Goal: Task Accomplishment & Management: Manage account settings

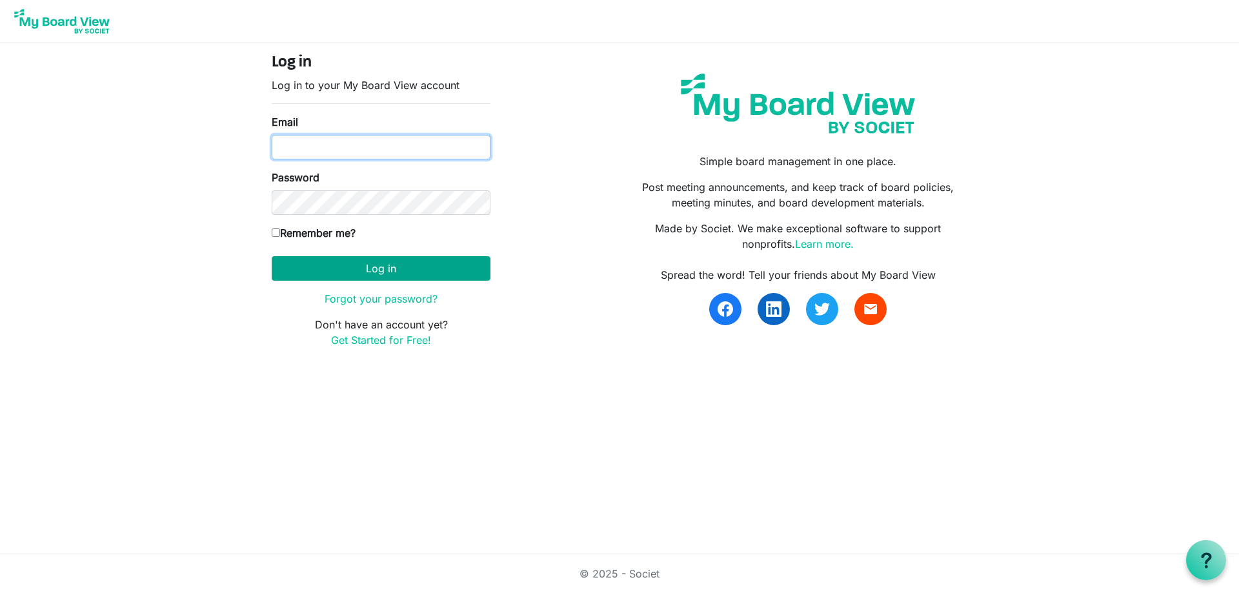
type input "kpratt@thefamilycounselingcenter.org"
click at [375, 273] on button "Log in" at bounding box center [381, 268] width 219 height 25
click at [372, 264] on button "Log in" at bounding box center [381, 268] width 219 height 25
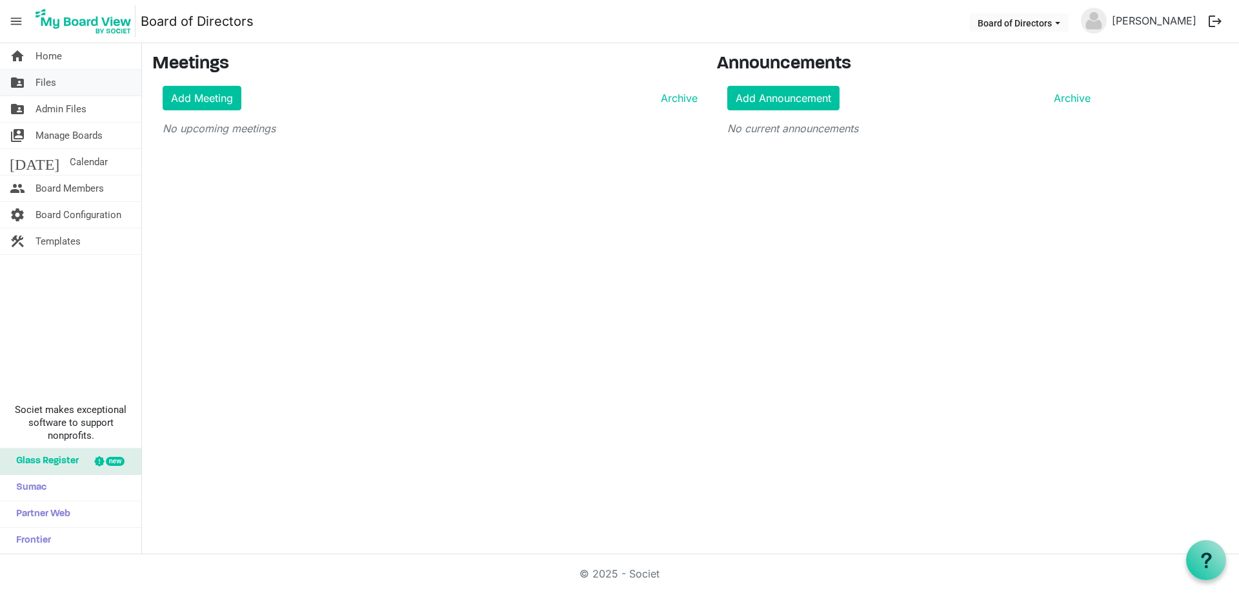
click at [39, 79] on span "Files" at bounding box center [45, 83] width 21 height 26
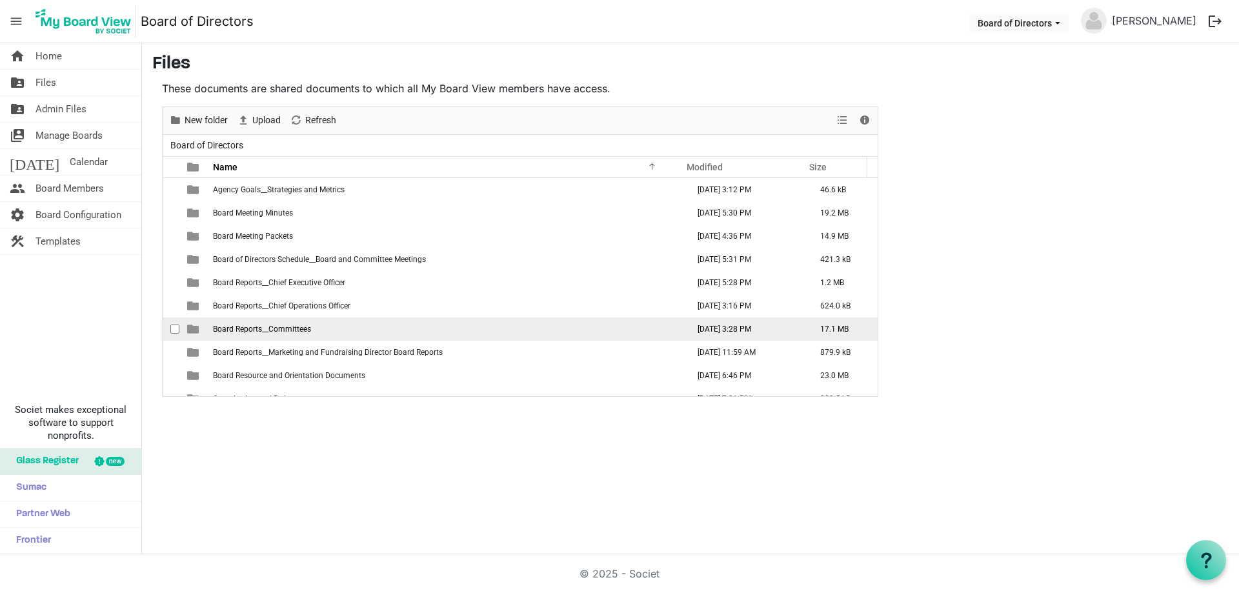
click at [284, 333] on span "Board Reports__Committees" at bounding box center [262, 328] width 98 height 9
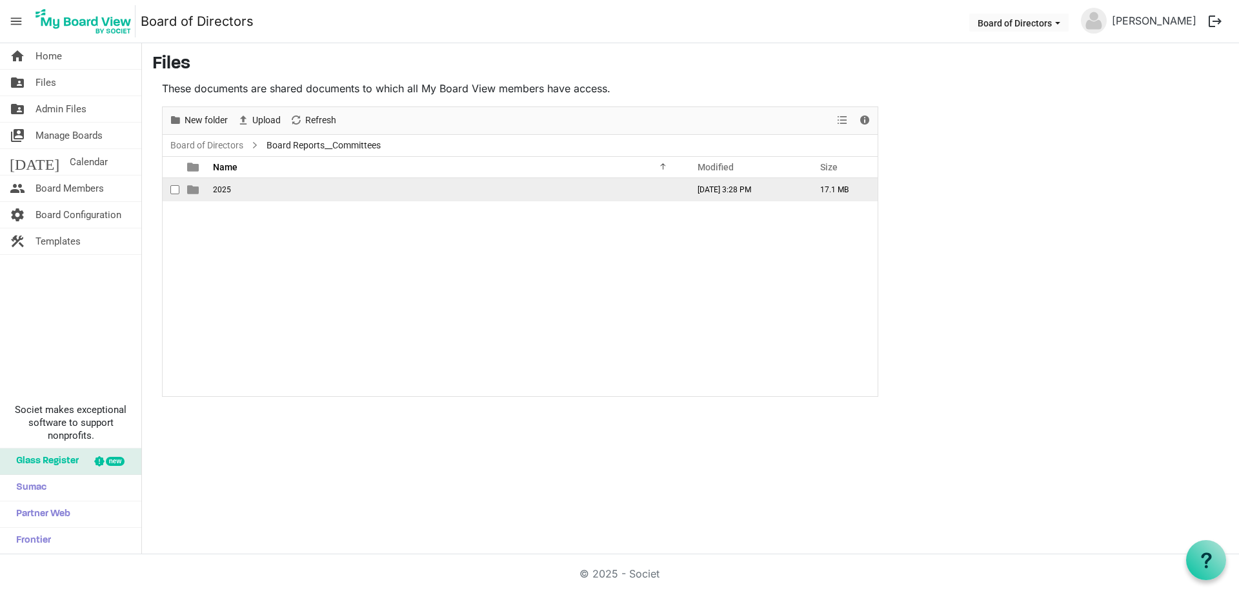
click at [213, 189] on span "2025" at bounding box center [222, 189] width 18 height 9
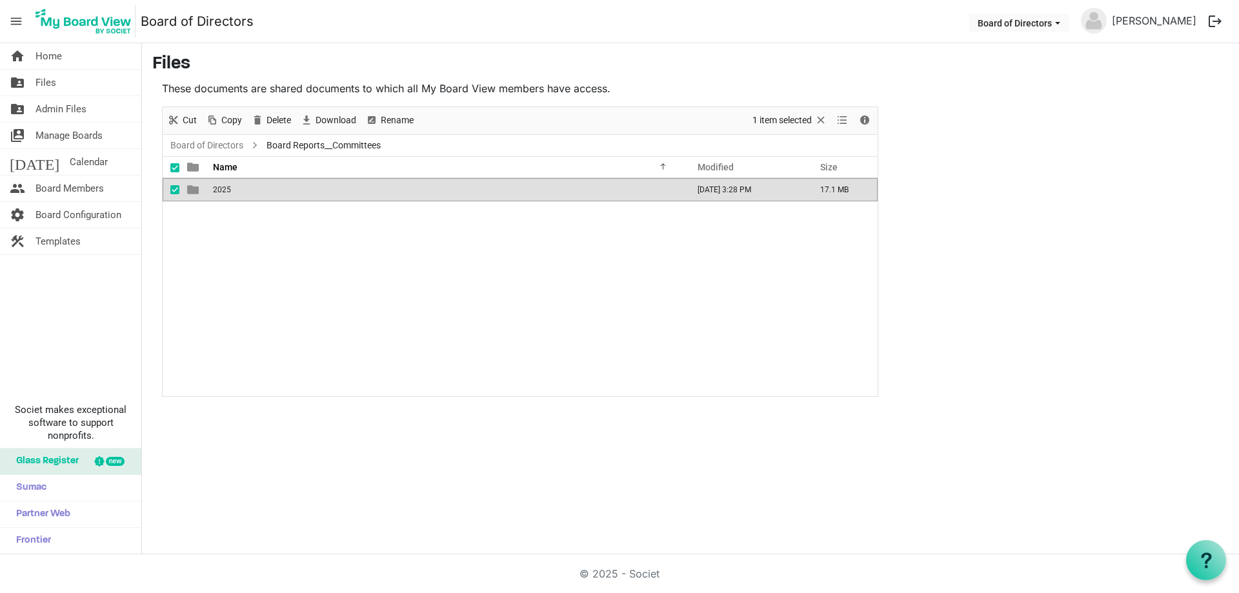
click at [213, 189] on span "2025" at bounding box center [222, 189] width 18 height 9
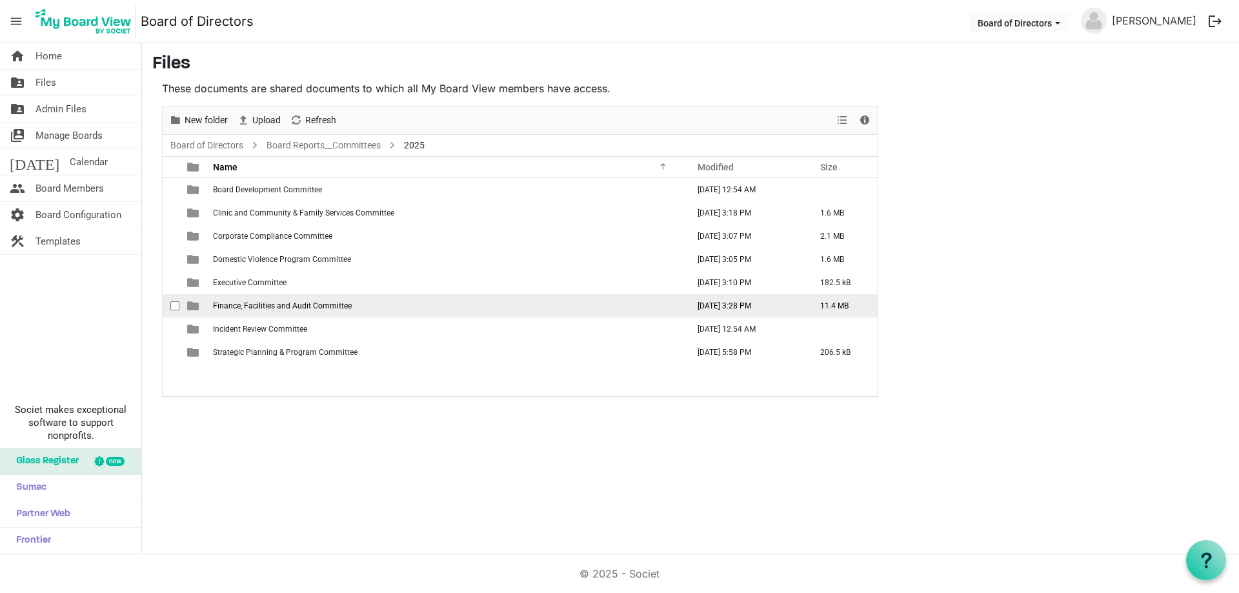
click at [266, 306] on span "Finance, Facilities and Audit Committee" at bounding box center [282, 305] width 139 height 9
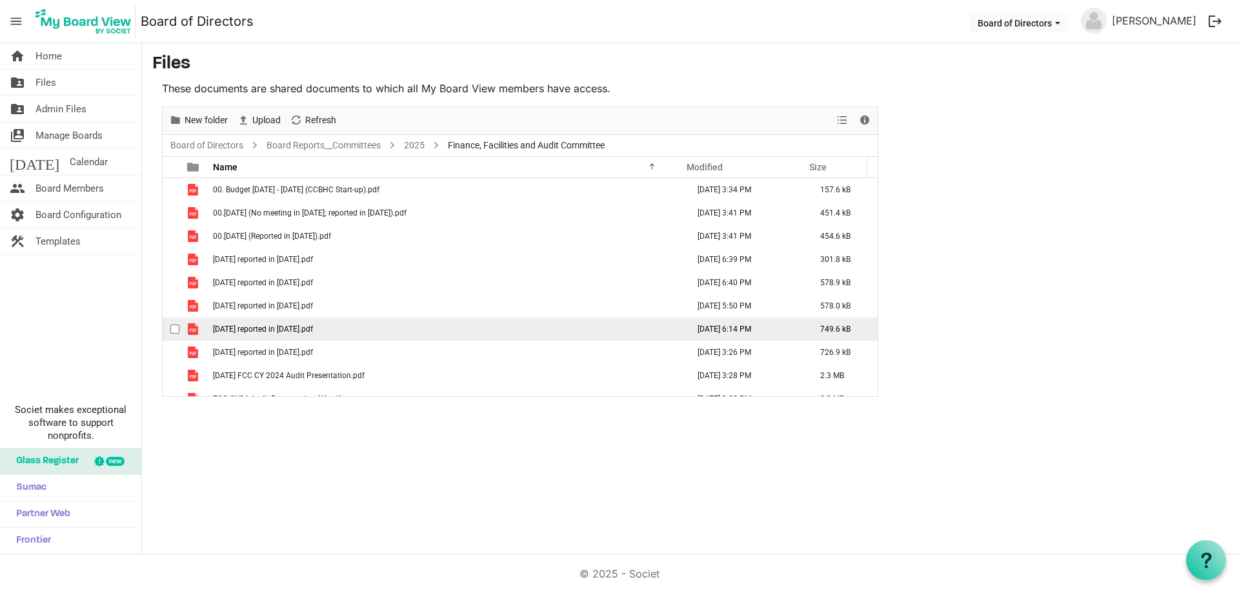
scroll to position [37, 0]
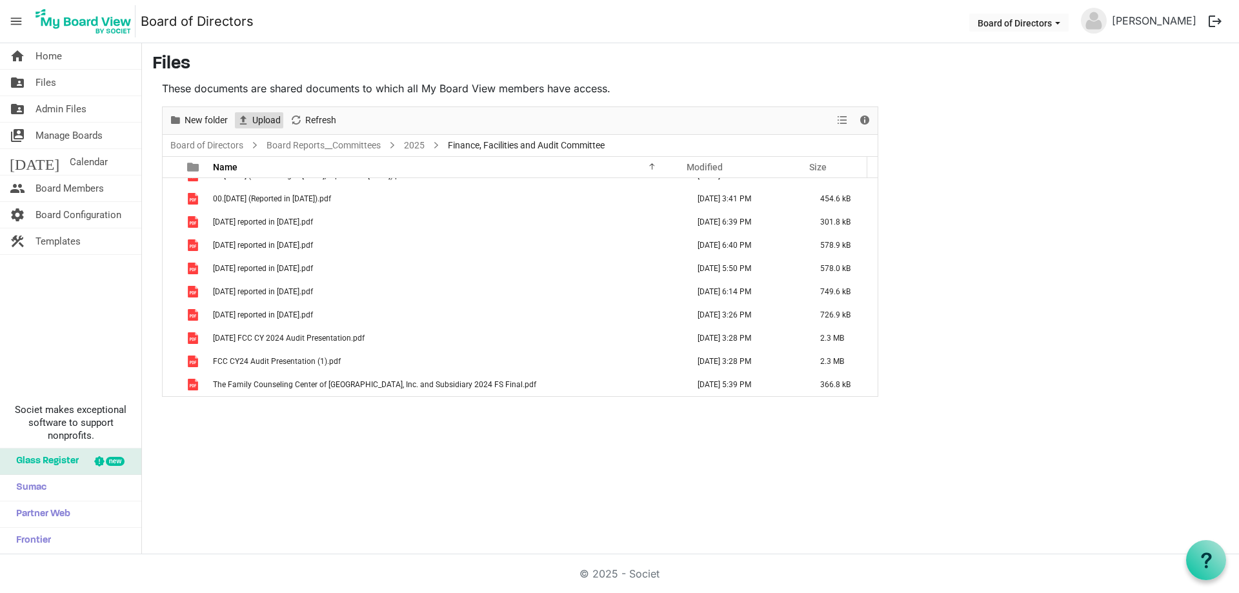
click at [259, 121] on span "Upload" at bounding box center [266, 120] width 31 height 16
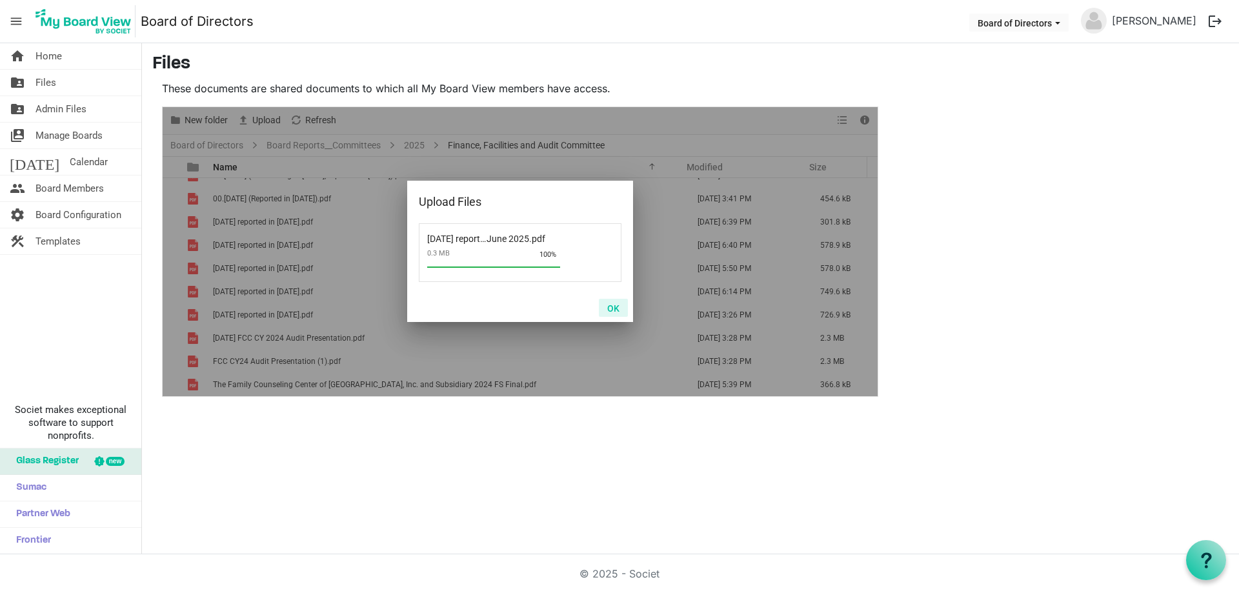
click at [613, 306] on button "OK" at bounding box center [613, 308] width 29 height 18
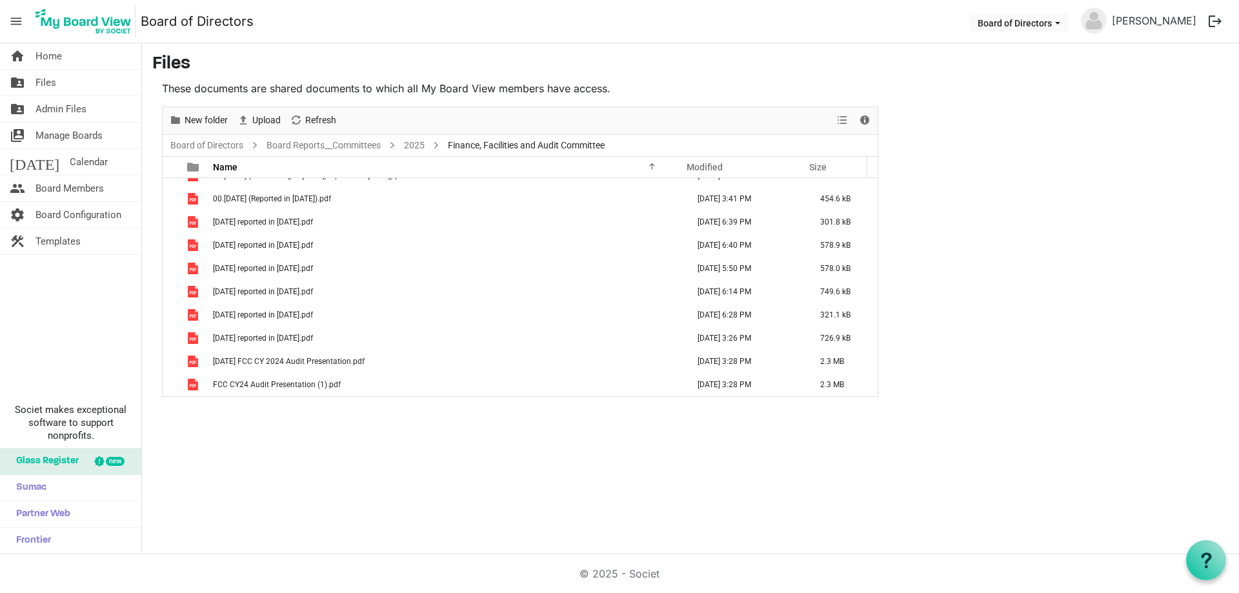
click at [542, 510] on div "home Home folder_shared Files folder_shared Admin Files switch_account Manage B…" at bounding box center [619, 298] width 1239 height 511
click at [210, 144] on link "Board of Directors" at bounding box center [207, 145] width 78 height 16
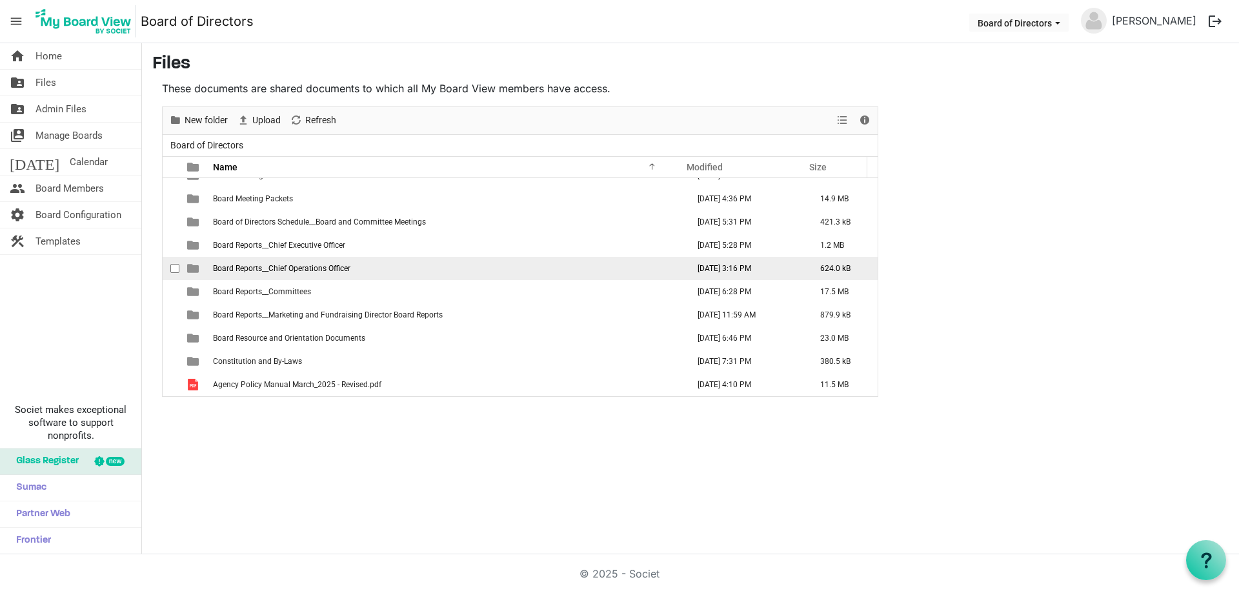
click at [337, 267] on span "Board Reports__Chief Operations Officer" at bounding box center [281, 268] width 137 height 9
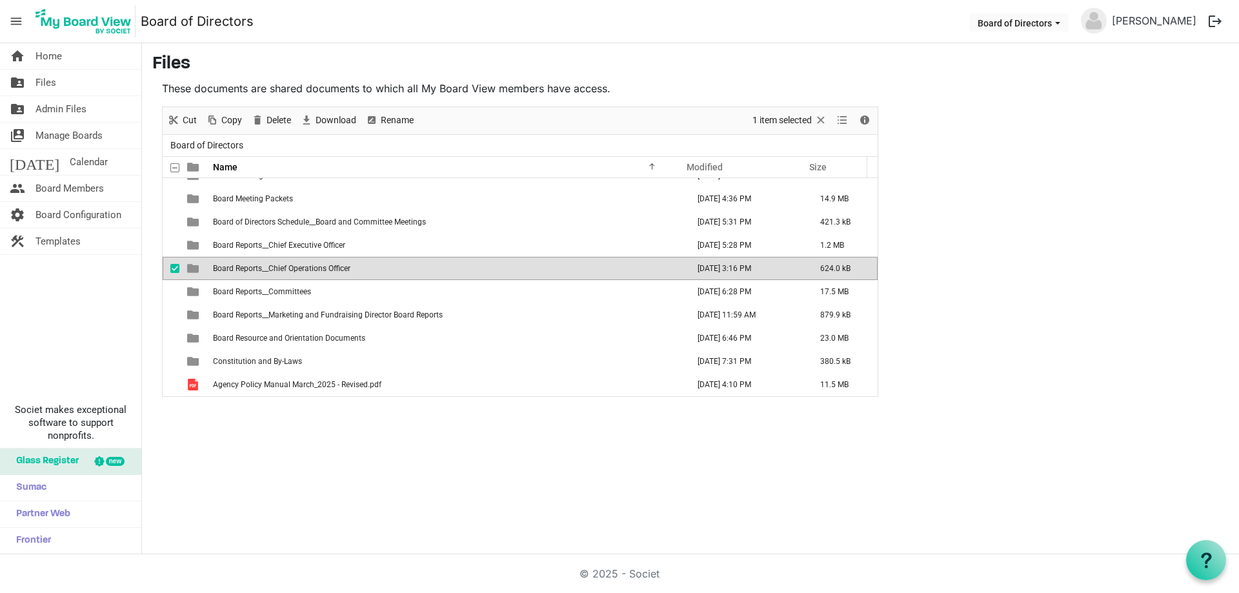
click at [337, 266] on span "Board Reports__Chief Operations Officer" at bounding box center [281, 268] width 137 height 9
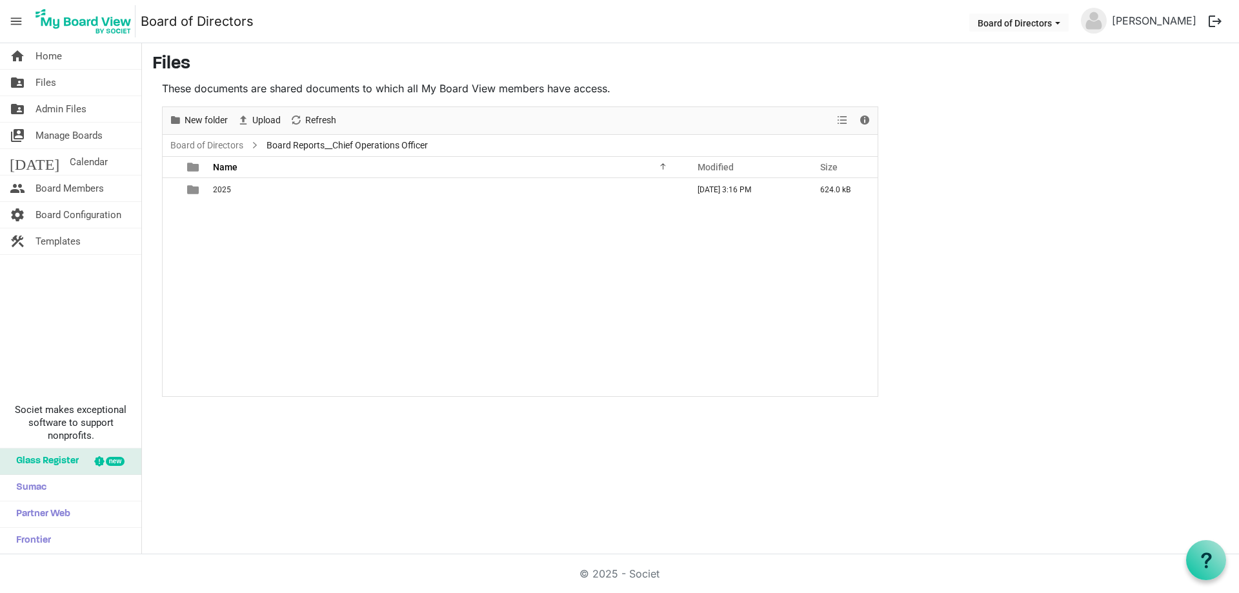
scroll to position [0, 0]
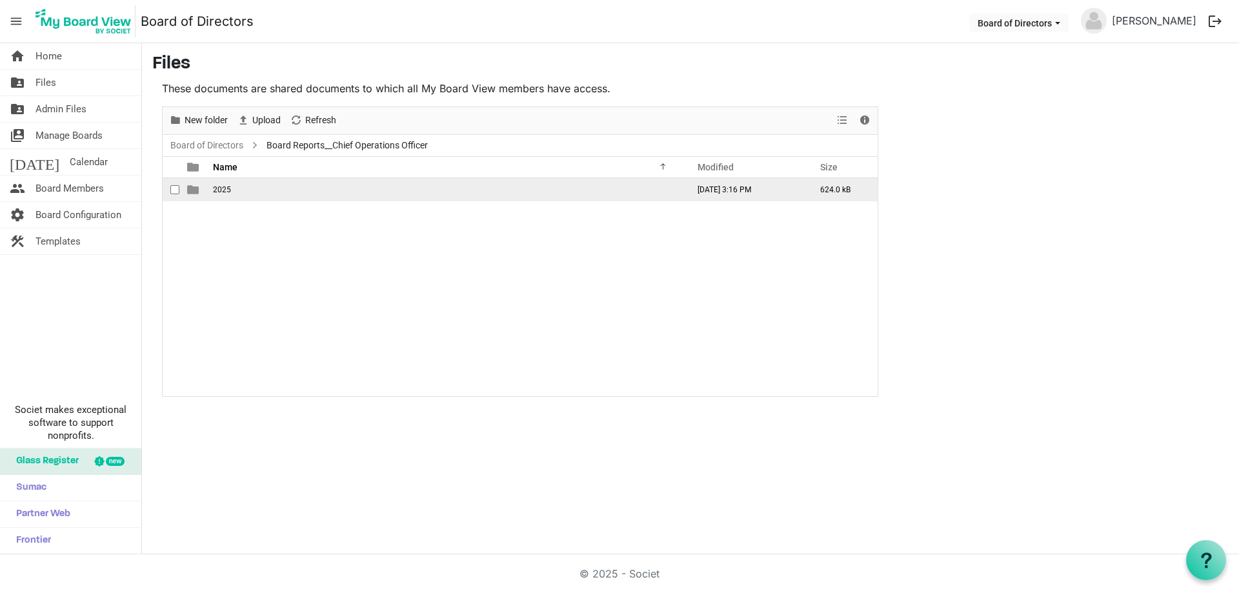
click at [203, 187] on td "is template cell column header type" at bounding box center [194, 189] width 30 height 23
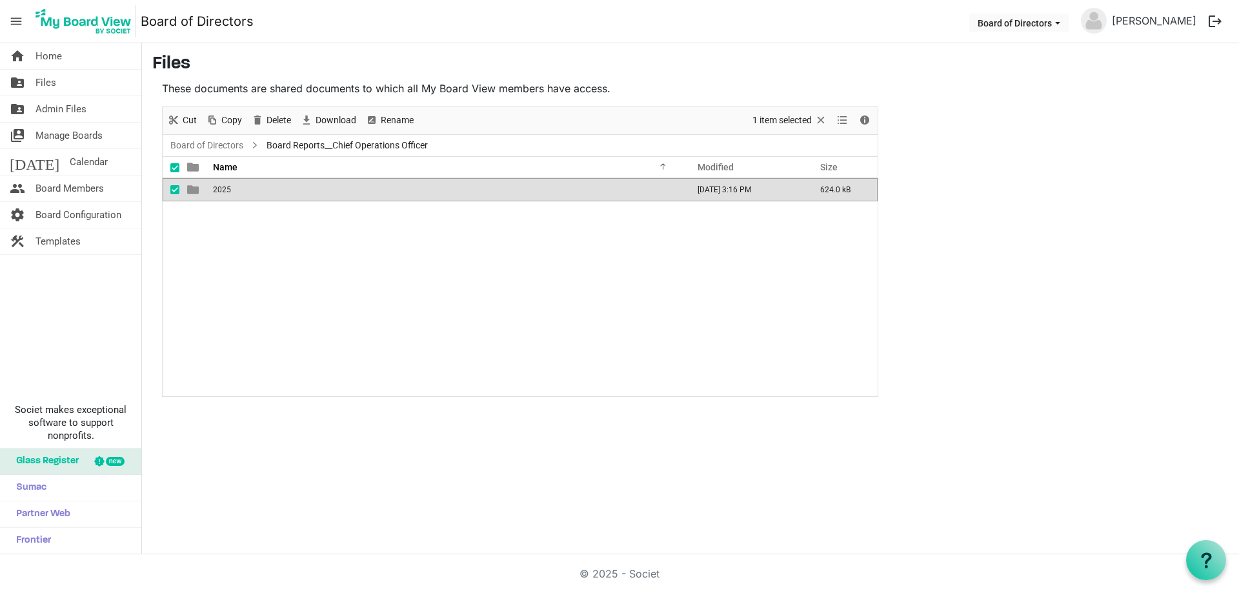
click at [203, 187] on td "is template cell column header type" at bounding box center [194, 189] width 30 height 23
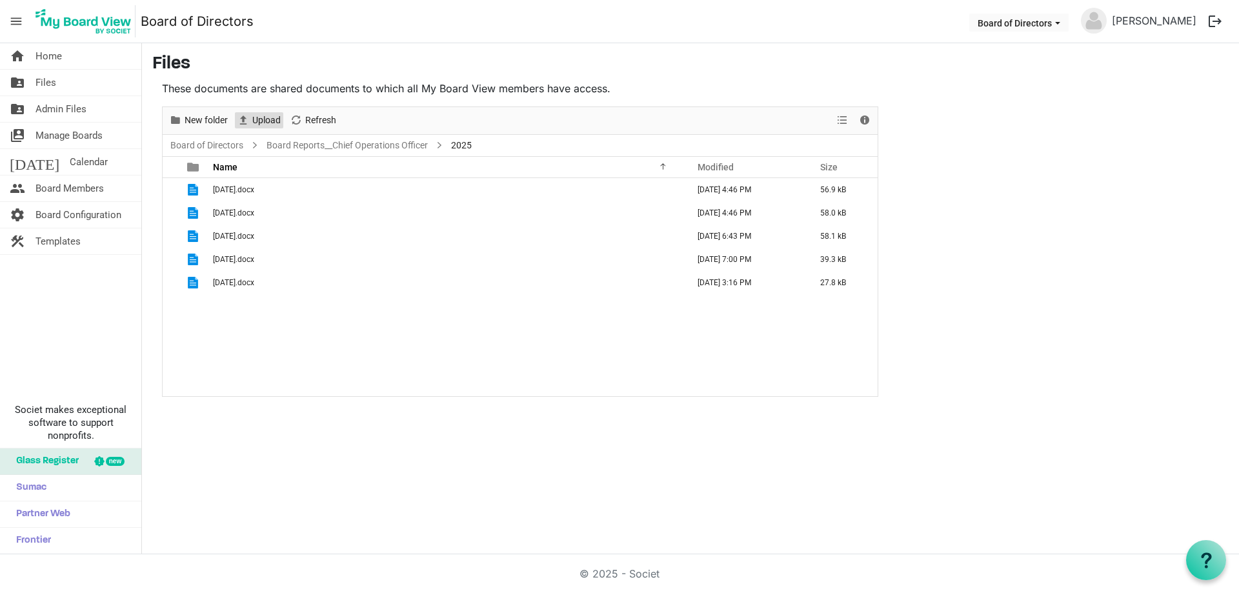
click at [264, 119] on span "Upload" at bounding box center [266, 120] width 31 height 16
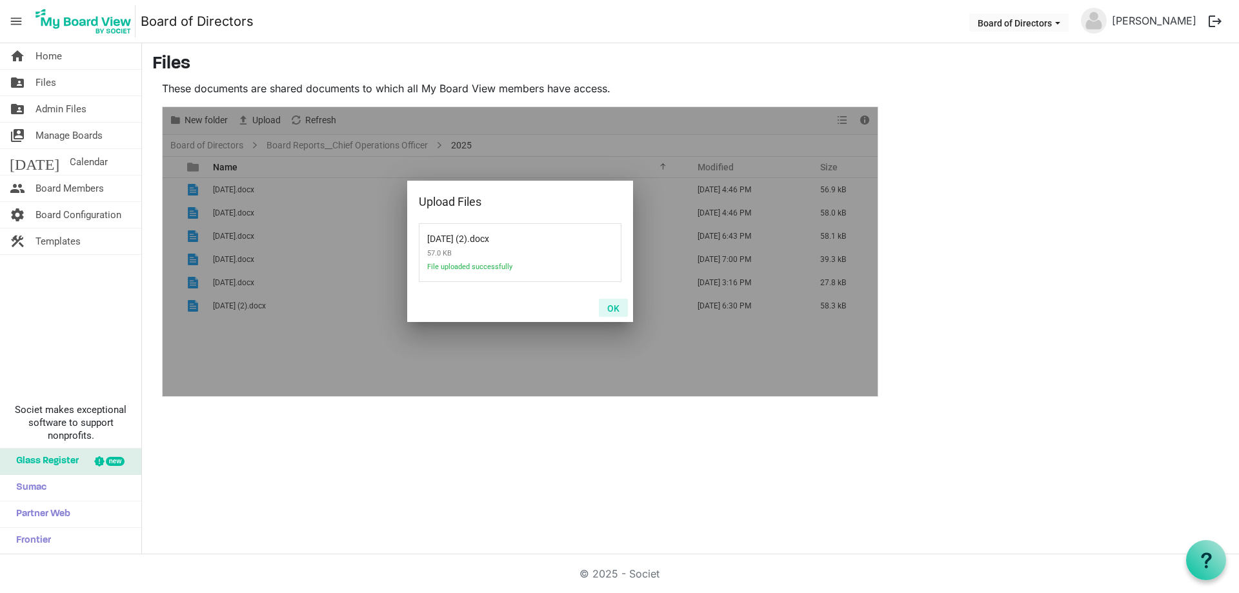
click at [618, 306] on button "OK" at bounding box center [613, 308] width 29 height 18
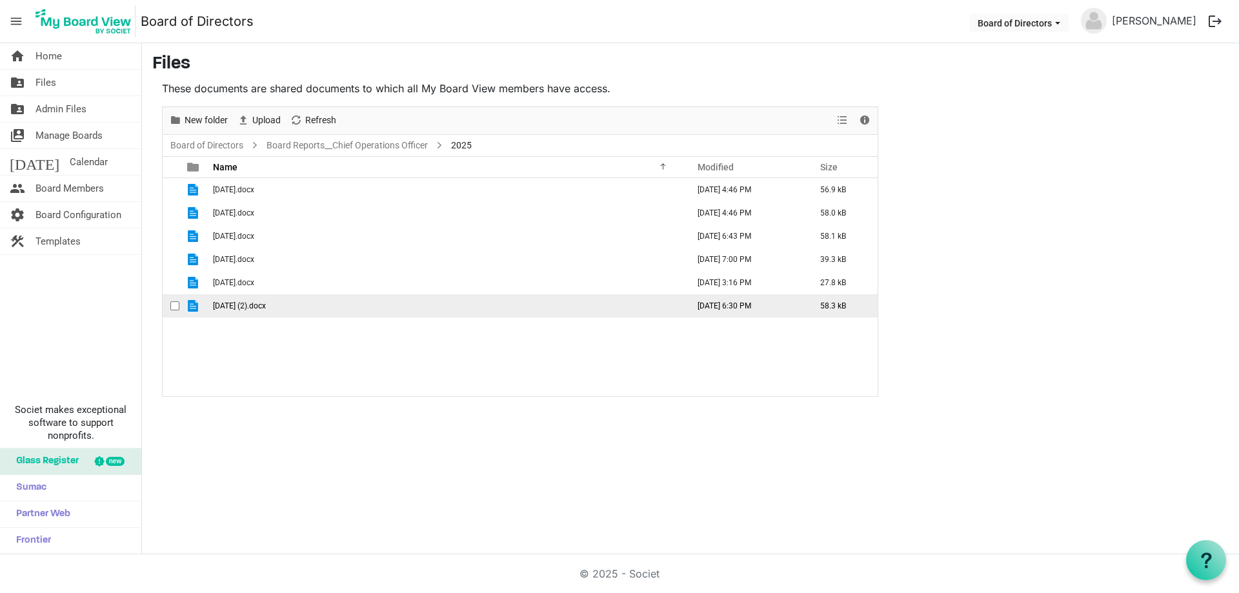
click at [228, 306] on span "5 May (2).docx" at bounding box center [239, 305] width 53 height 9
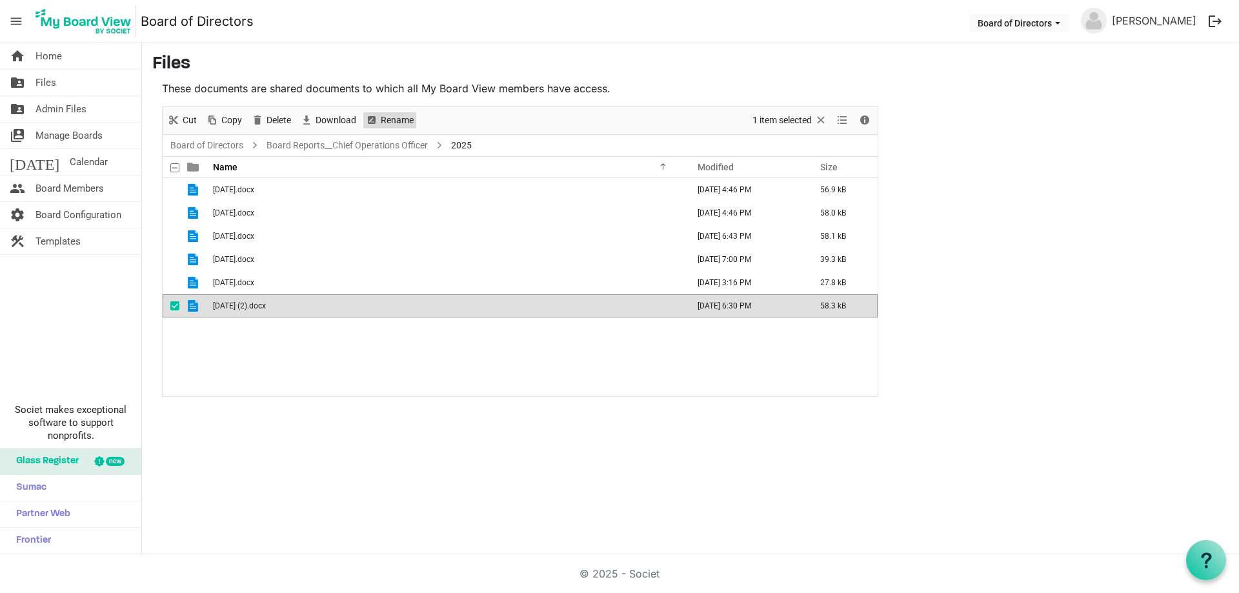
click at [386, 122] on span "Rename" at bounding box center [396, 120] width 35 height 16
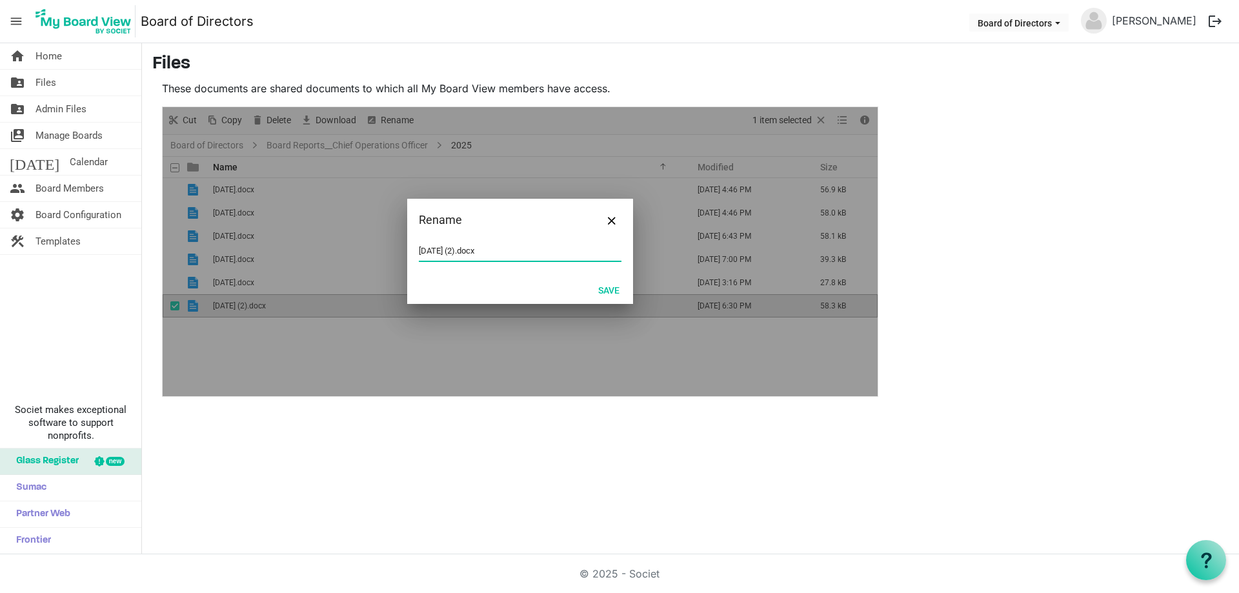
click at [419, 250] on input "5 May (2).docx" at bounding box center [520, 250] width 203 height 19
click at [611, 288] on button "Save" at bounding box center [609, 290] width 38 height 18
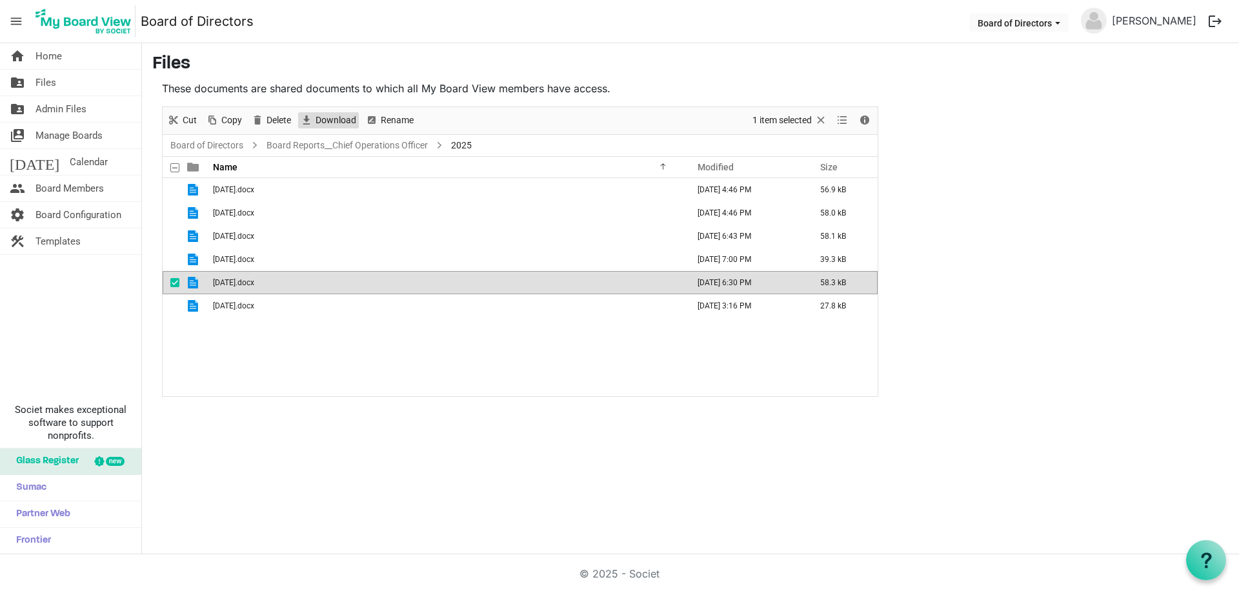
click at [336, 117] on span "Download" at bounding box center [335, 120] width 43 height 16
click at [337, 122] on span "Download" at bounding box center [335, 120] width 43 height 16
click at [328, 146] on link "Board Reports__Chief Operations Officer" at bounding box center [347, 145] width 166 height 16
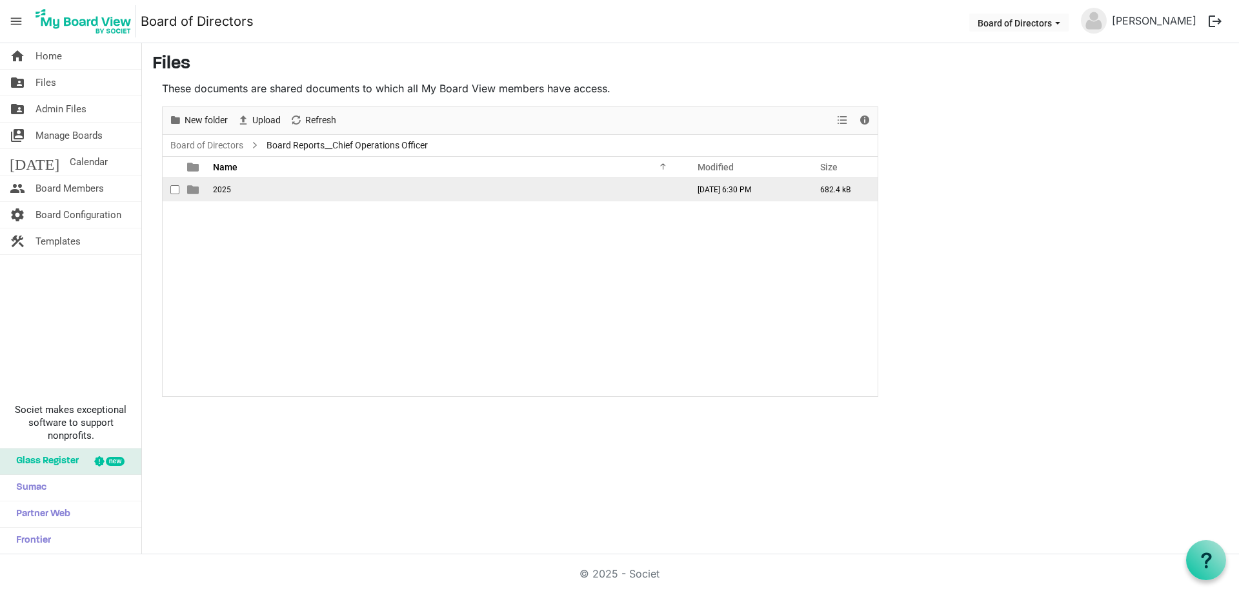
click at [216, 190] on span "2025" at bounding box center [222, 189] width 18 height 9
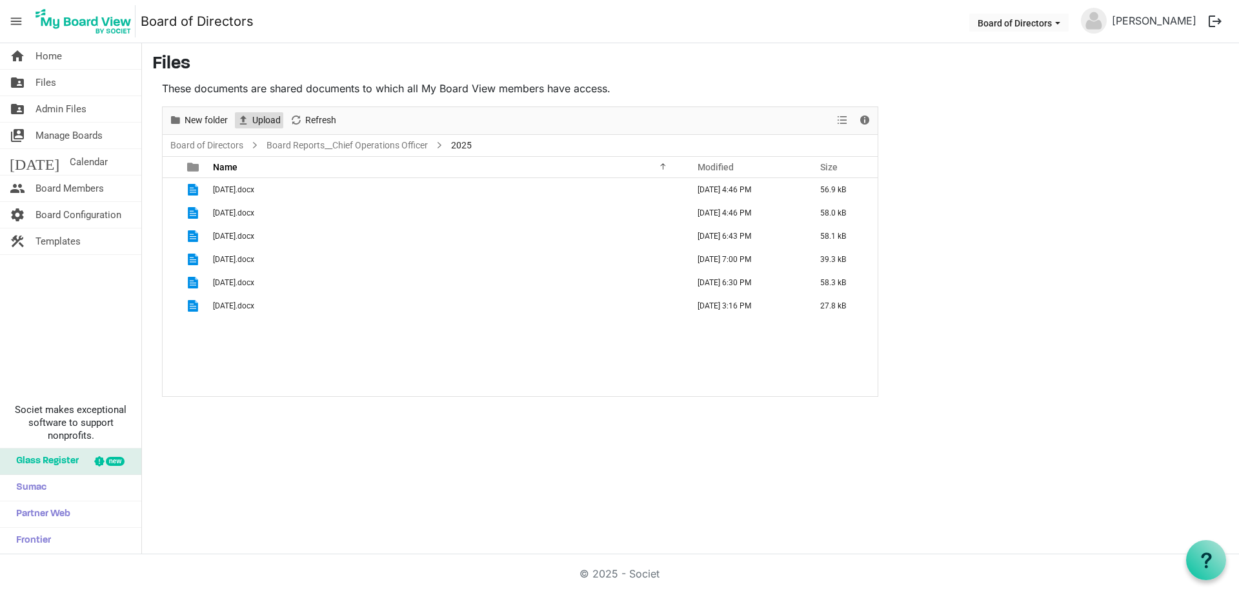
click at [267, 116] on span "Upload" at bounding box center [266, 120] width 31 height 16
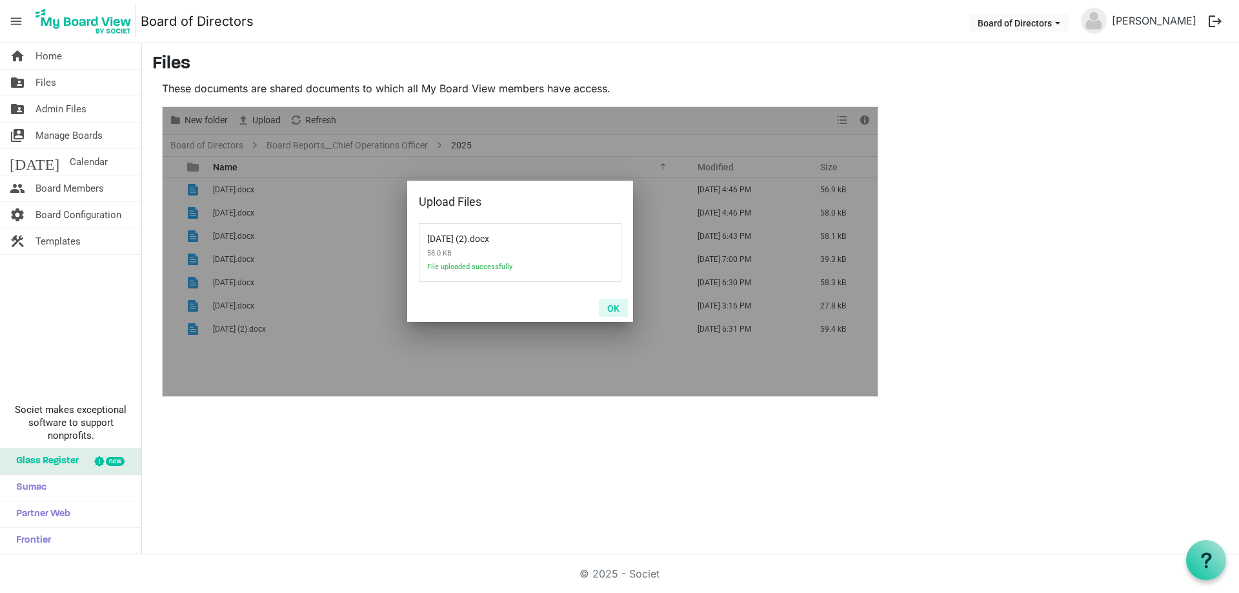
click at [617, 308] on button "OK" at bounding box center [613, 308] width 29 height 18
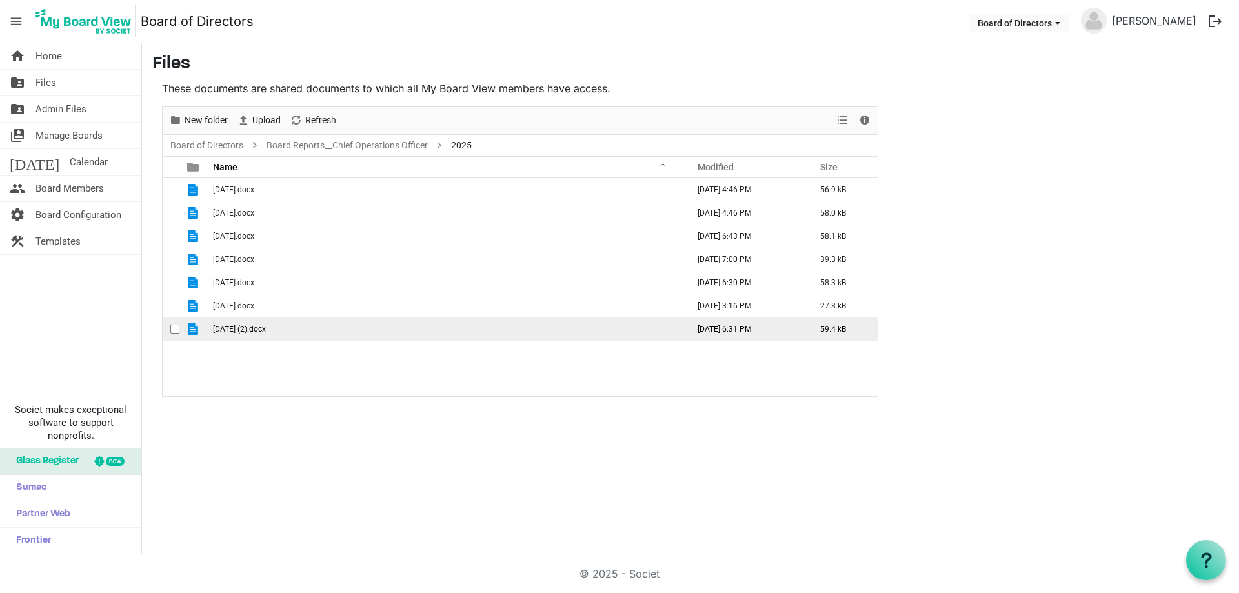
click at [221, 326] on span "6 June (2).docx" at bounding box center [239, 328] width 53 height 9
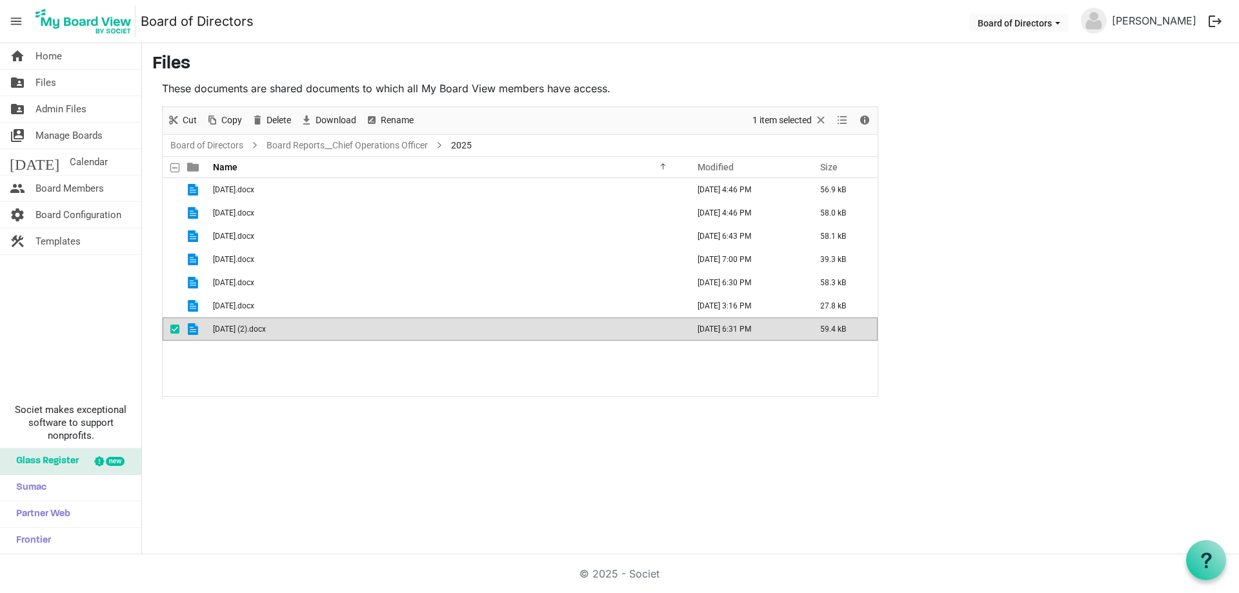
click at [392, 110] on div "Rename" at bounding box center [389, 120] width 57 height 27
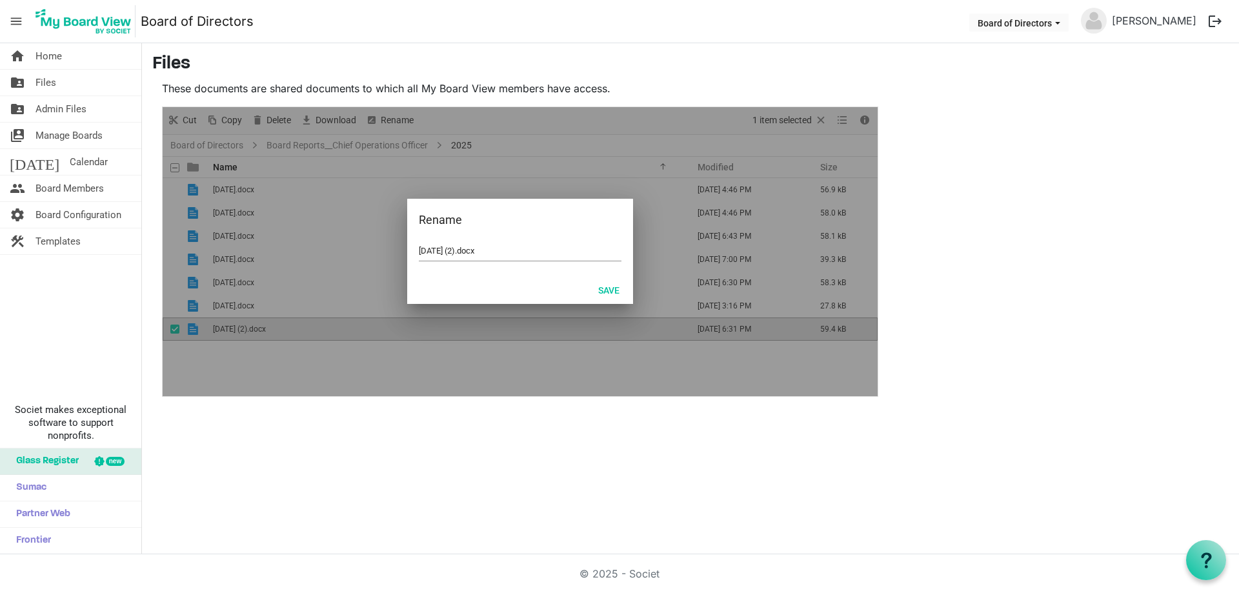
click at [417, 250] on div "6 June (2).docx" at bounding box center [520, 258] width 226 height 34
click at [426, 251] on input "6 June (2).docx" at bounding box center [520, 250] width 203 height 19
click at [486, 250] on input "6 June (2).docx" at bounding box center [520, 250] width 203 height 19
drag, startPoint x: 454, startPoint y: 250, endPoint x: 475, endPoint y: 252, distance: 20.7
click at [454, 251] on input "6 June (2).docx" at bounding box center [520, 250] width 203 height 19
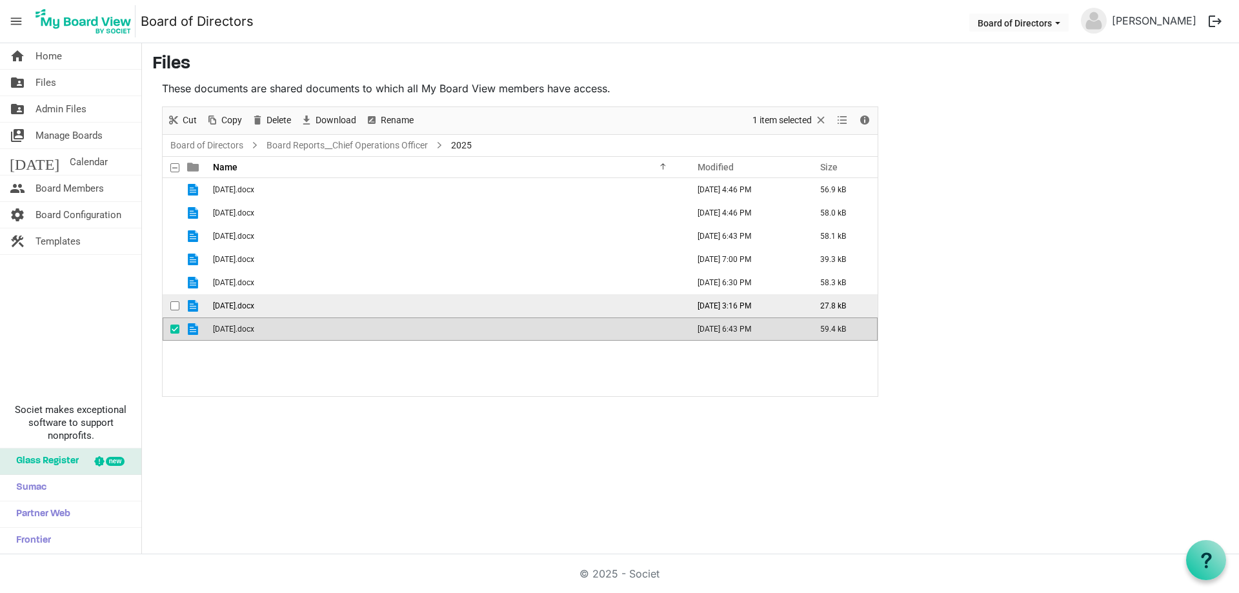
click at [239, 305] on span "07 July 2025.docx" at bounding box center [233, 305] width 41 height 9
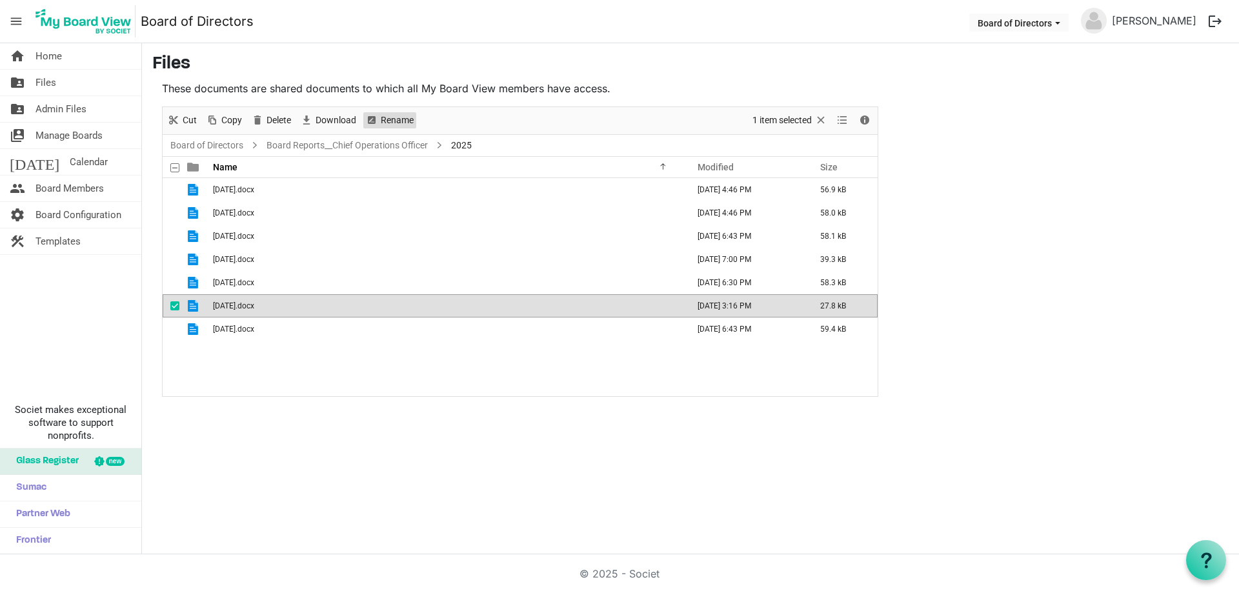
click at [404, 124] on span "Rename" at bounding box center [396, 120] width 35 height 16
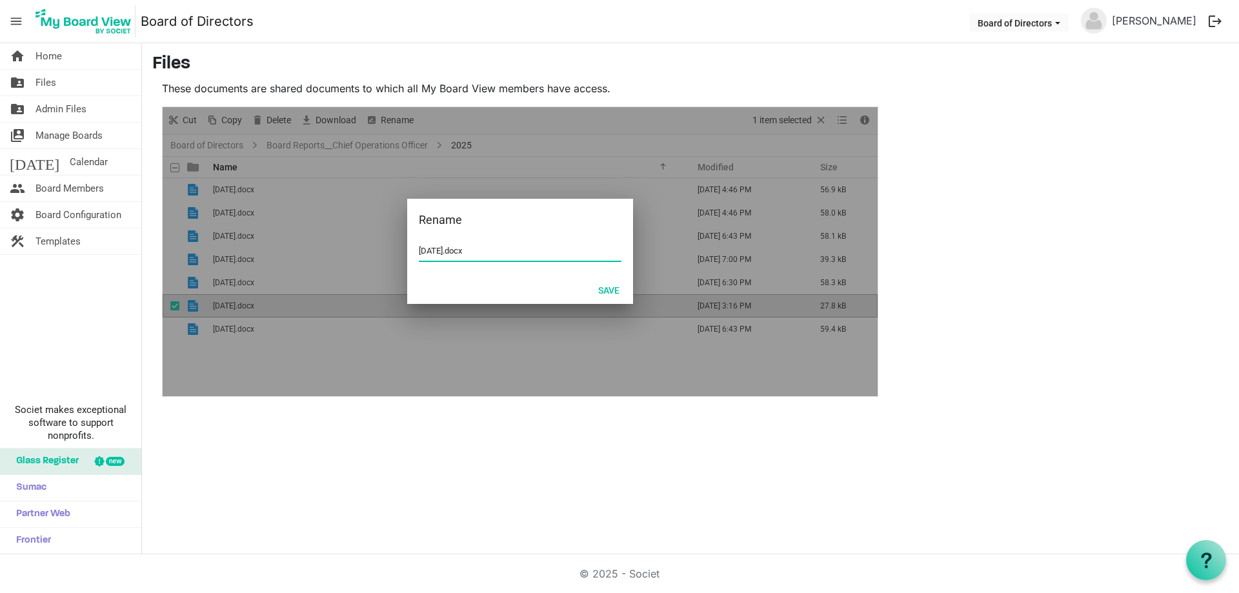
click at [443, 251] on input "07 July 2025.docx" at bounding box center [520, 250] width 203 height 19
click at [449, 248] on input "07 July 2025.docx" at bounding box center [520, 250] width 203 height 19
click at [464, 247] on input "07 July 2025.docx" at bounding box center [520, 250] width 203 height 19
click at [491, 250] on input "07 July 2025.docx" at bounding box center [520, 250] width 203 height 19
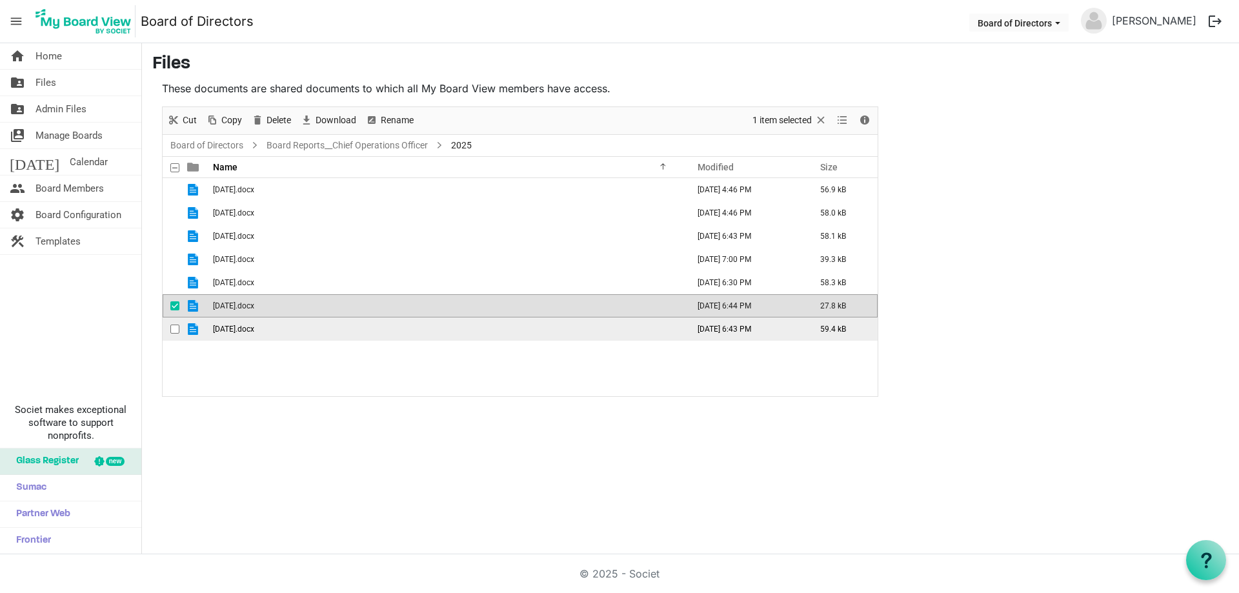
click at [232, 326] on span "6 Jun 2025.docx" at bounding box center [233, 328] width 41 height 9
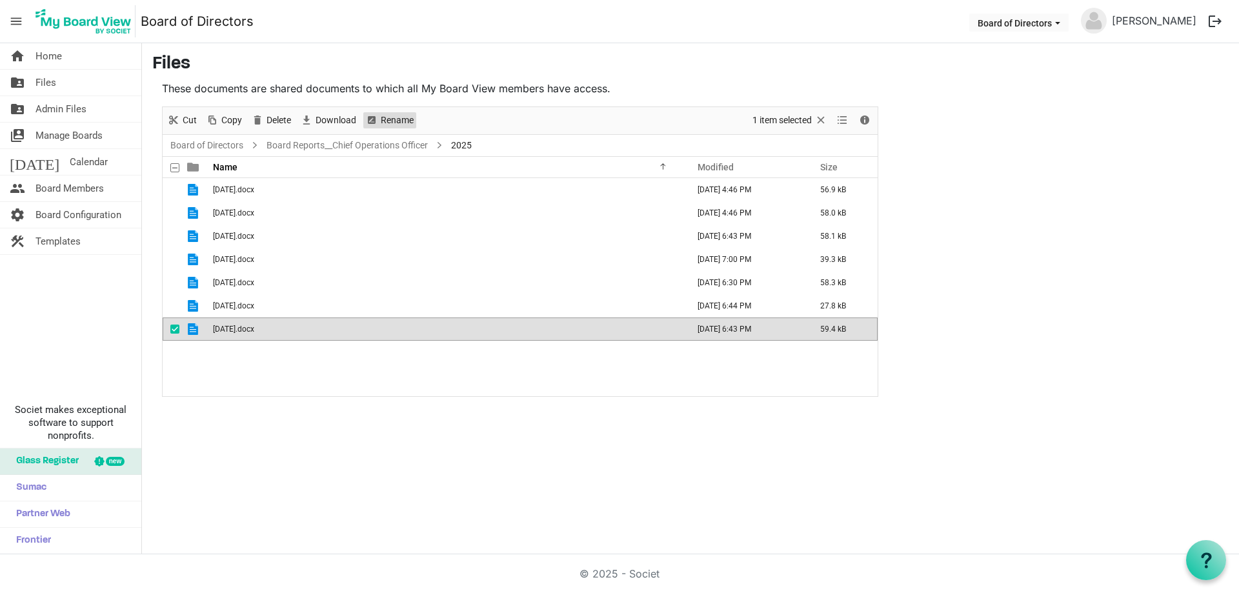
click at [403, 115] on span "Rename" at bounding box center [396, 120] width 35 height 16
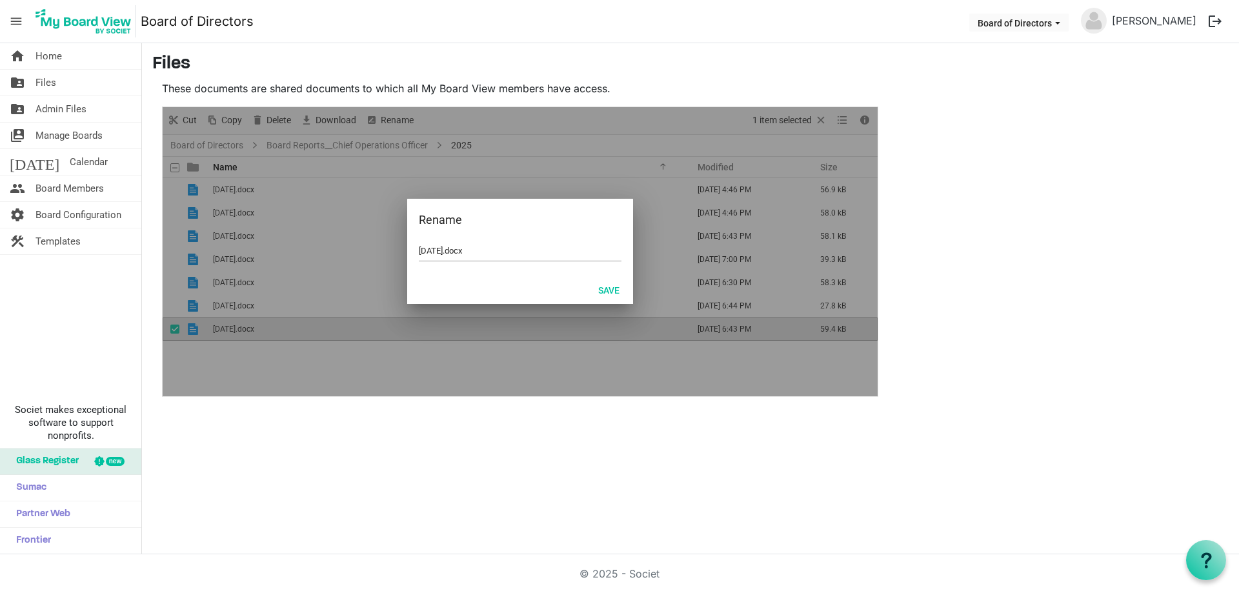
click at [418, 247] on div "6 Jun 2025.docx" at bounding box center [520, 258] width 226 height 34
drag, startPoint x: 422, startPoint y: 248, endPoint x: 450, endPoint y: 239, distance: 29.4
click at [423, 249] on input "6 Jun 2025.docx" at bounding box center [520, 250] width 203 height 19
click at [442, 248] on input "6 Jun 2025.docx" at bounding box center [520, 250] width 203 height 19
click at [482, 249] on input "6 Jun 2025.docx" at bounding box center [520, 250] width 203 height 19
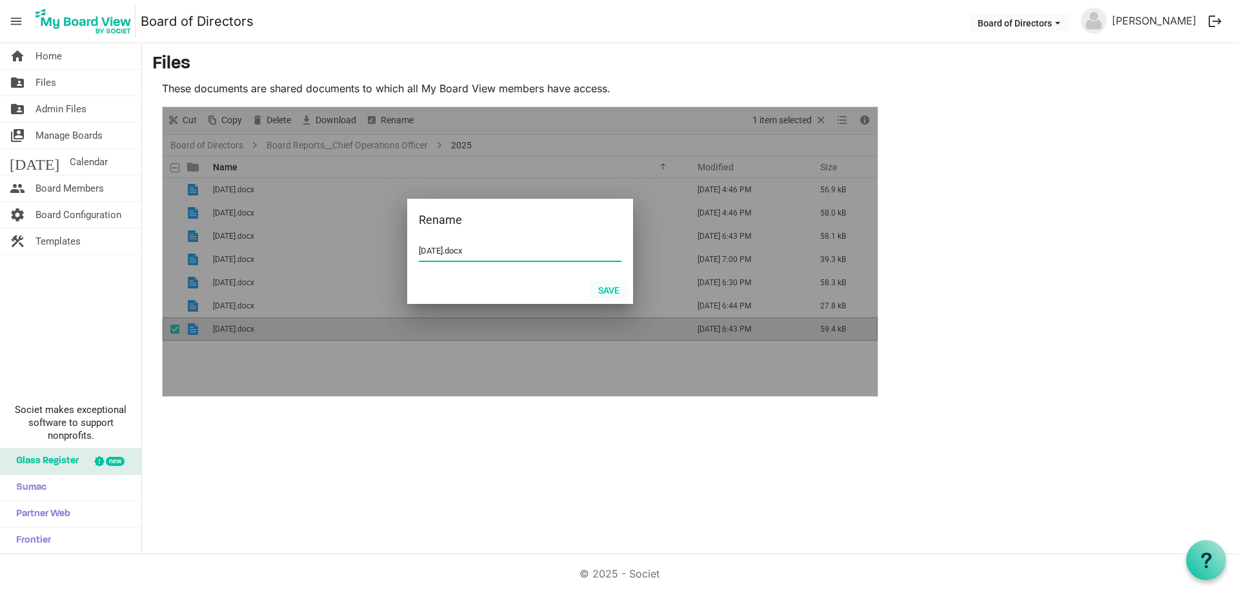
type input "06 Jun 2025.docx"
click at [604, 288] on button "Save" at bounding box center [609, 290] width 38 height 18
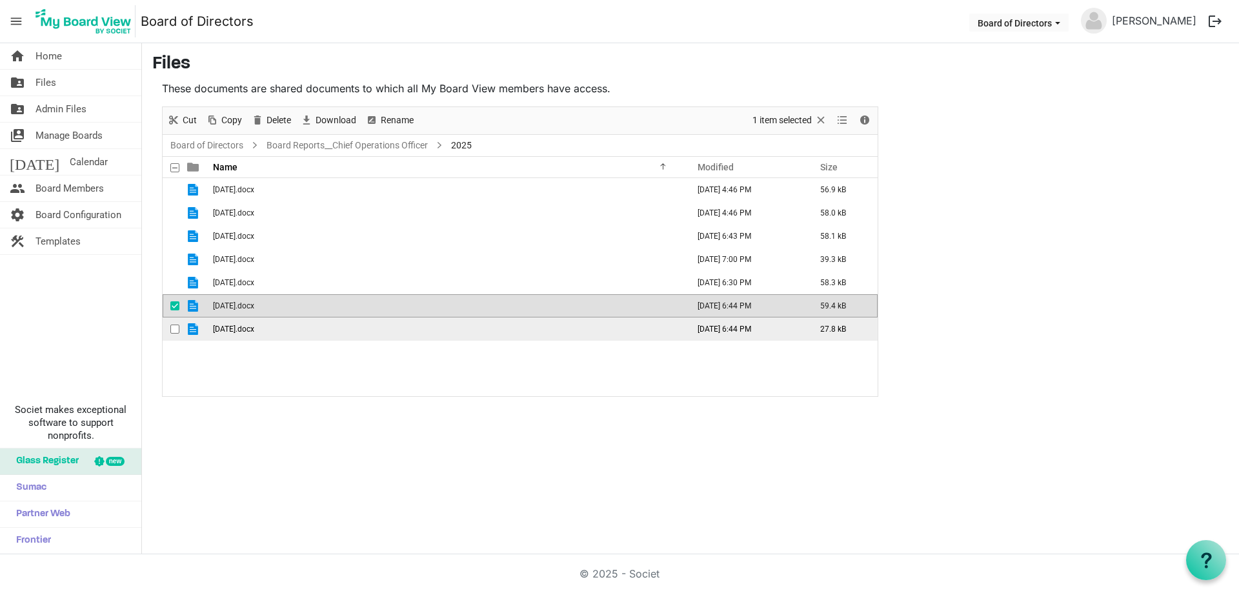
click at [454, 339] on td "07 Jul 2025.docx" at bounding box center [446, 328] width 475 height 23
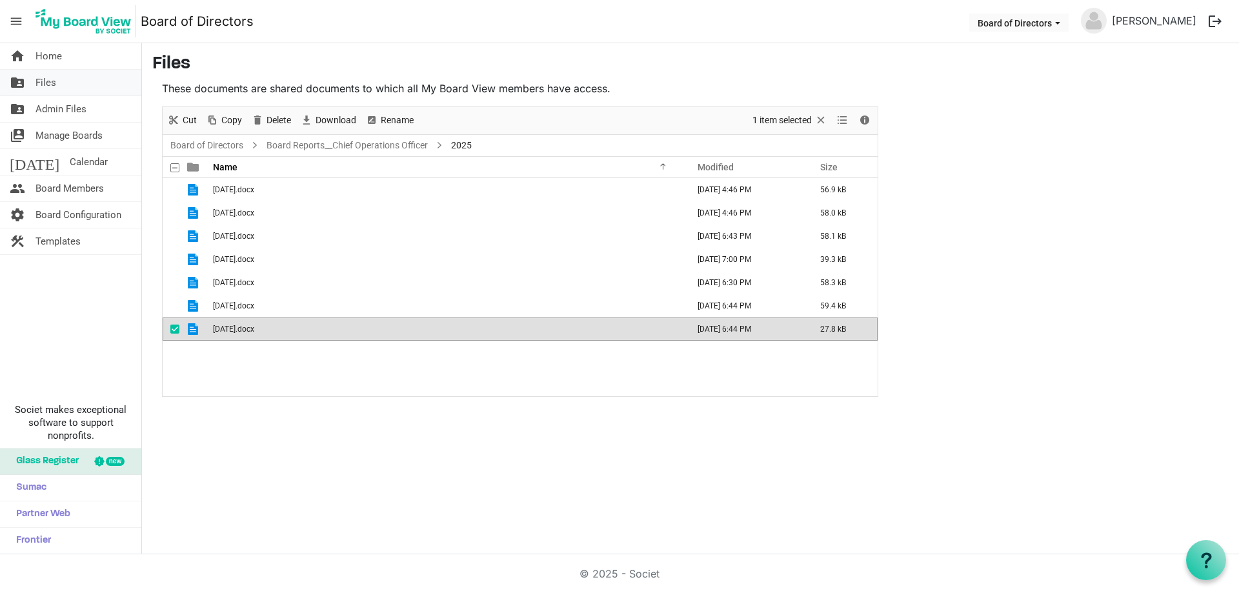
click at [56, 77] on link "folder_shared Files" at bounding box center [70, 83] width 141 height 26
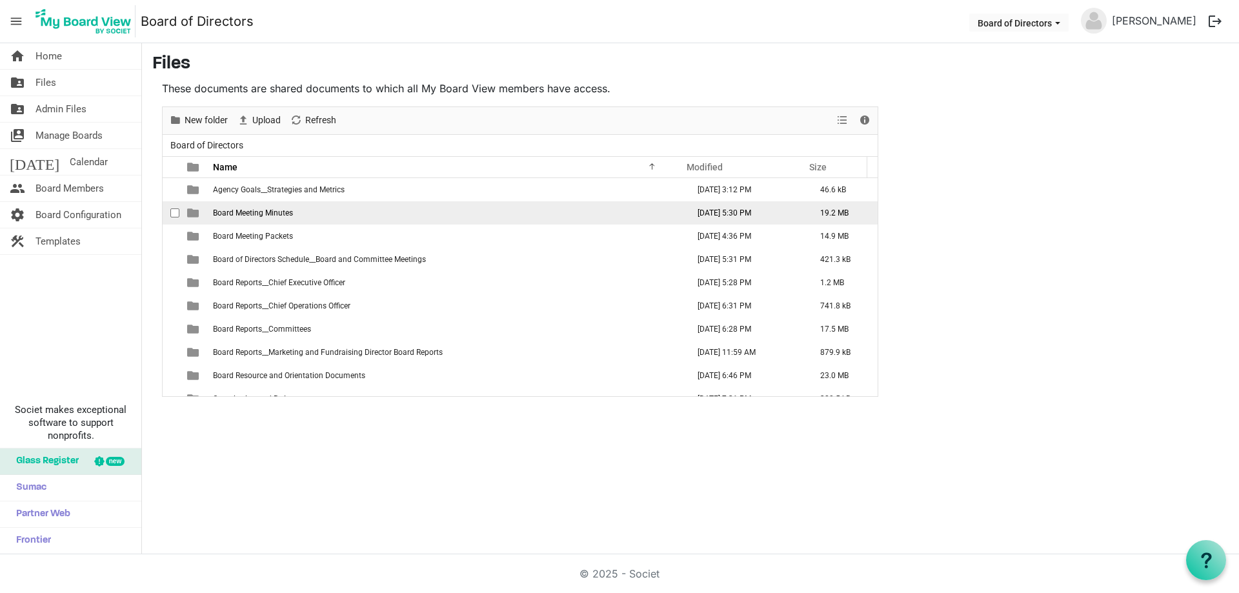
click at [294, 207] on td "Board Meeting Minutes" at bounding box center [446, 212] width 475 height 23
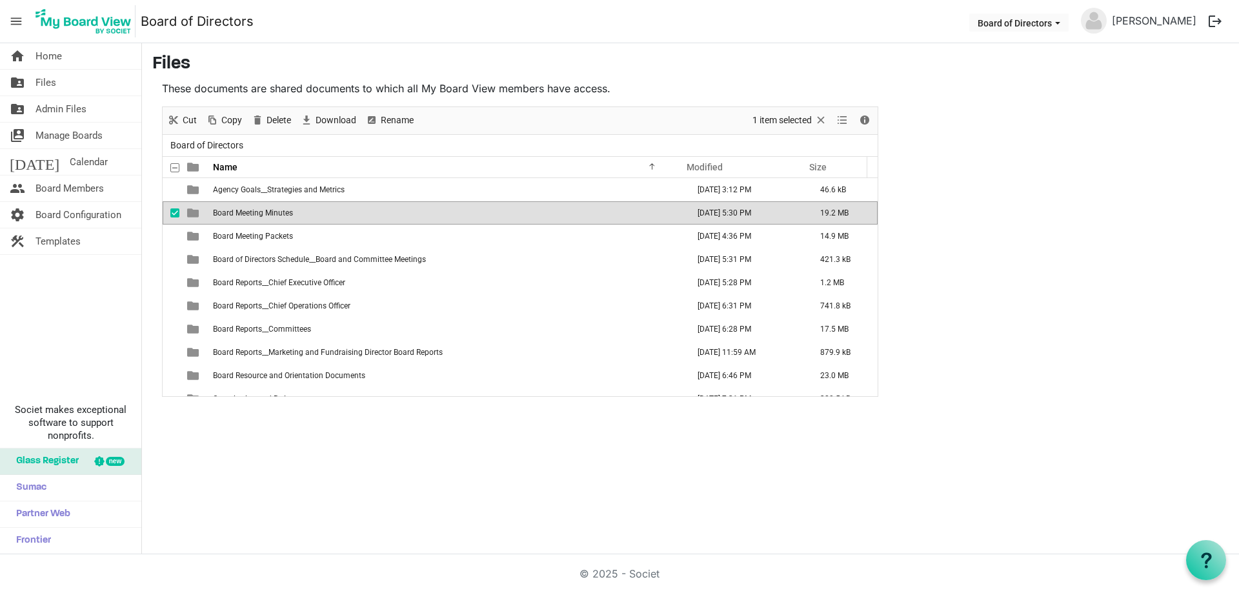
click at [294, 207] on td "Board Meeting Minutes" at bounding box center [446, 212] width 475 height 23
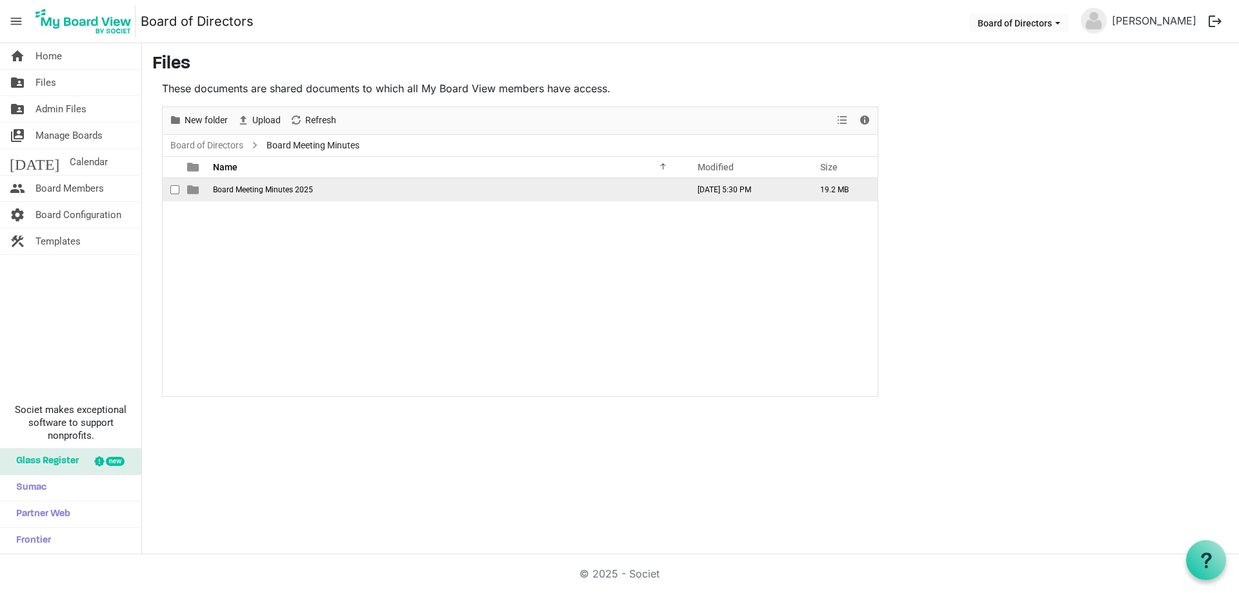
click at [306, 190] on span "Board Meeting Minutes 2025" at bounding box center [263, 189] width 100 height 9
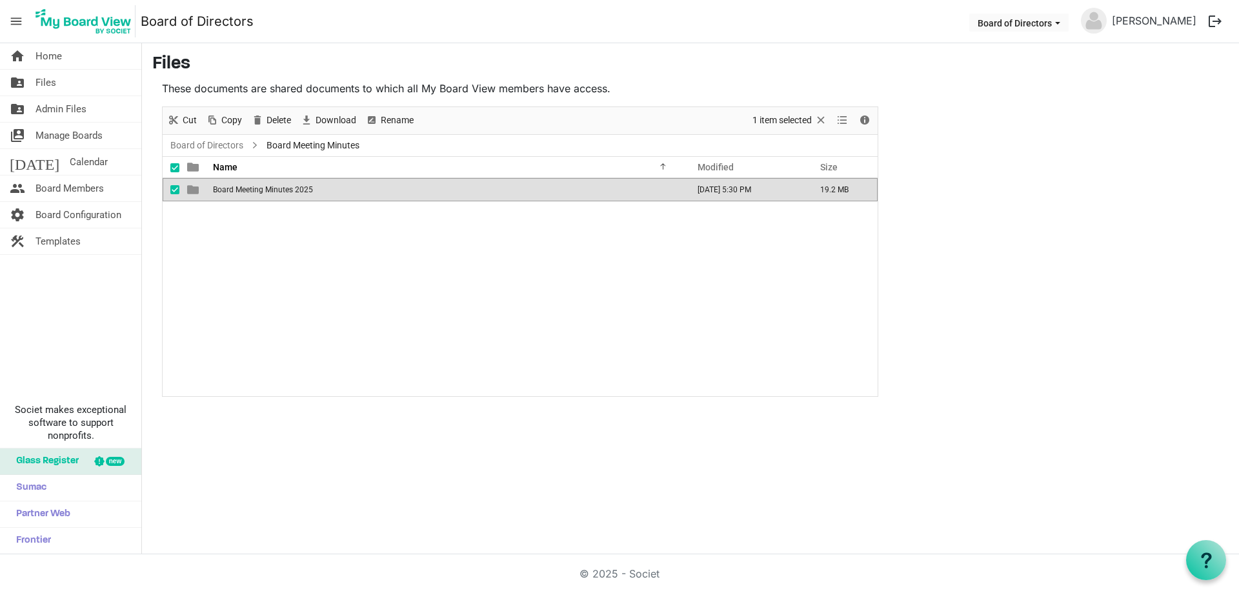
click at [306, 190] on span "Board Meeting Minutes 2025" at bounding box center [263, 189] width 100 height 9
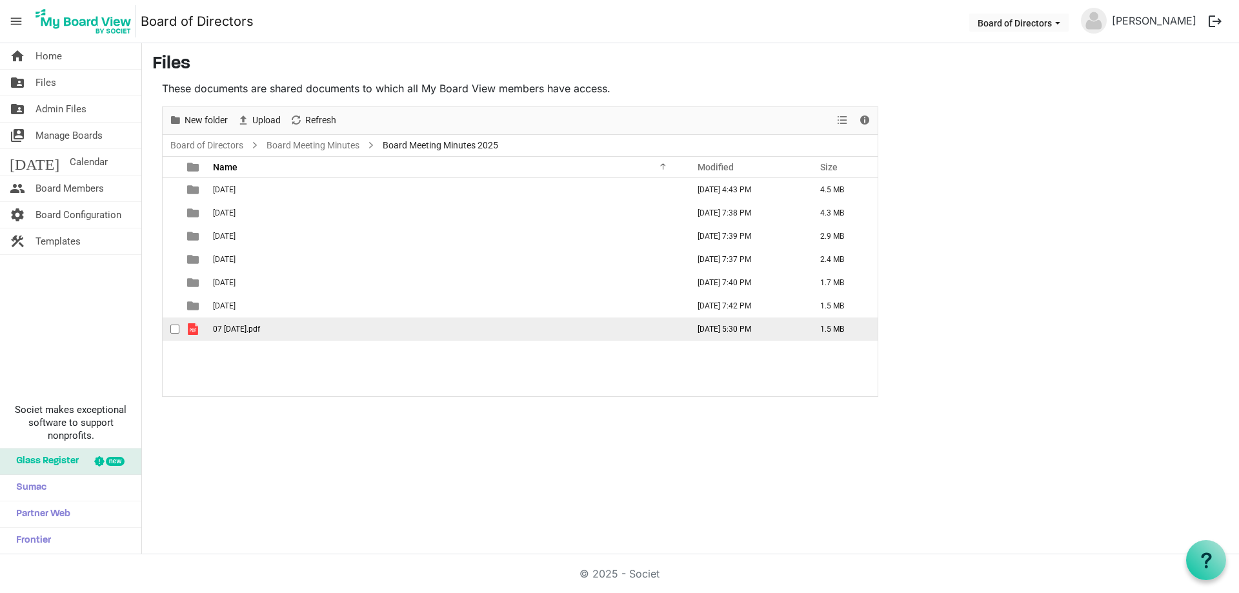
click at [260, 331] on span "07 July 28 2025.pdf" at bounding box center [236, 328] width 47 height 9
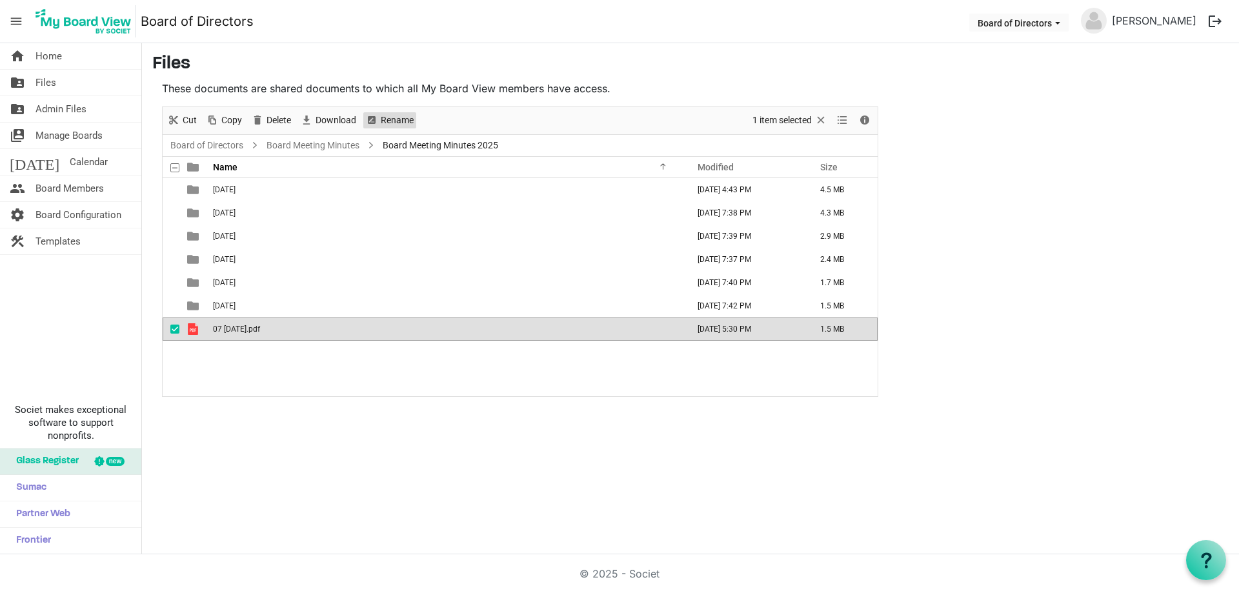
click at [394, 117] on span "Rename" at bounding box center [396, 120] width 35 height 16
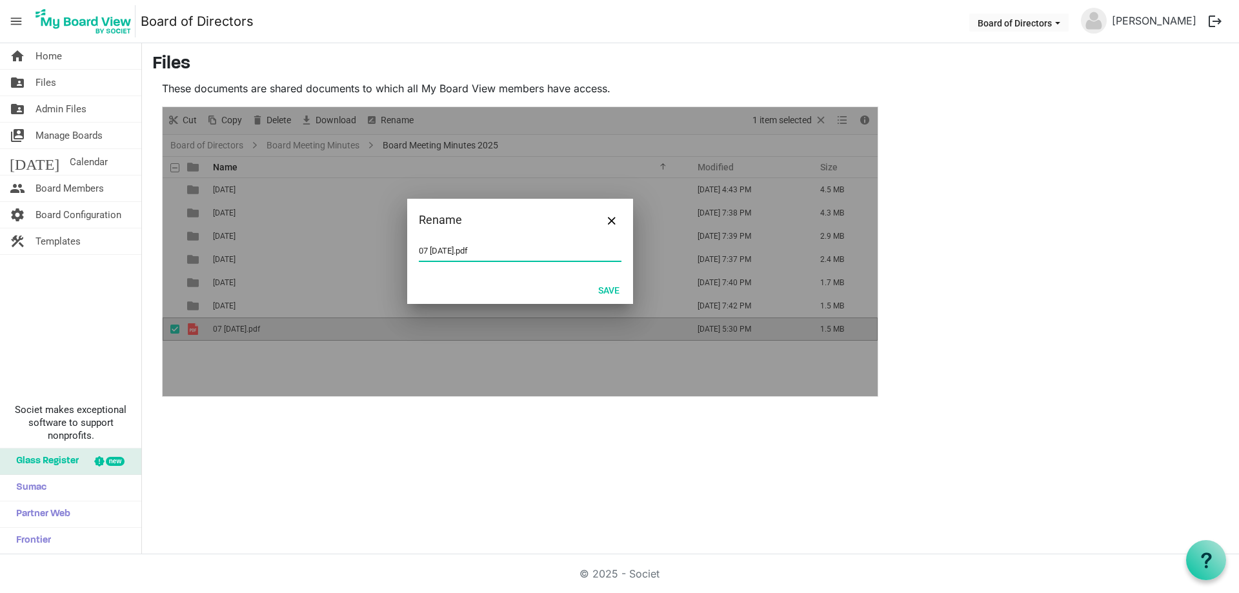
click at [455, 242] on input "07 July 28 2025.pdf" at bounding box center [520, 250] width 203 height 19
click at [449, 250] on input "07 July 28 2025.pdf" at bounding box center [520, 250] width 203 height 19
type input "07 July 2025.pdf"
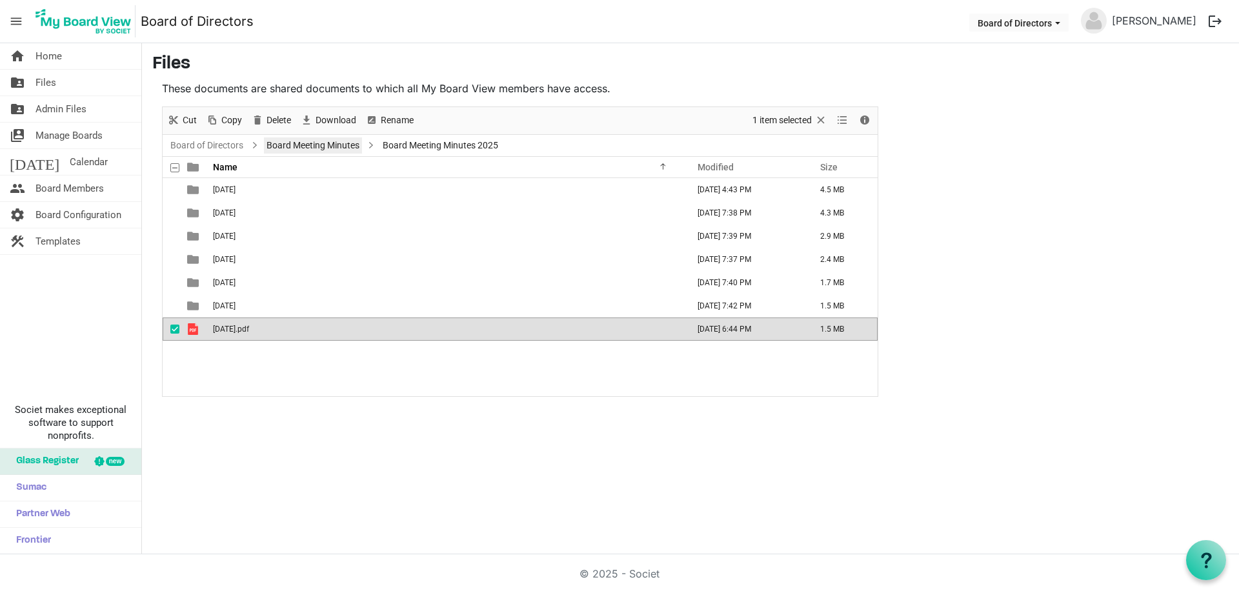
click at [332, 148] on link "Board Meeting Minutes" at bounding box center [313, 145] width 98 height 16
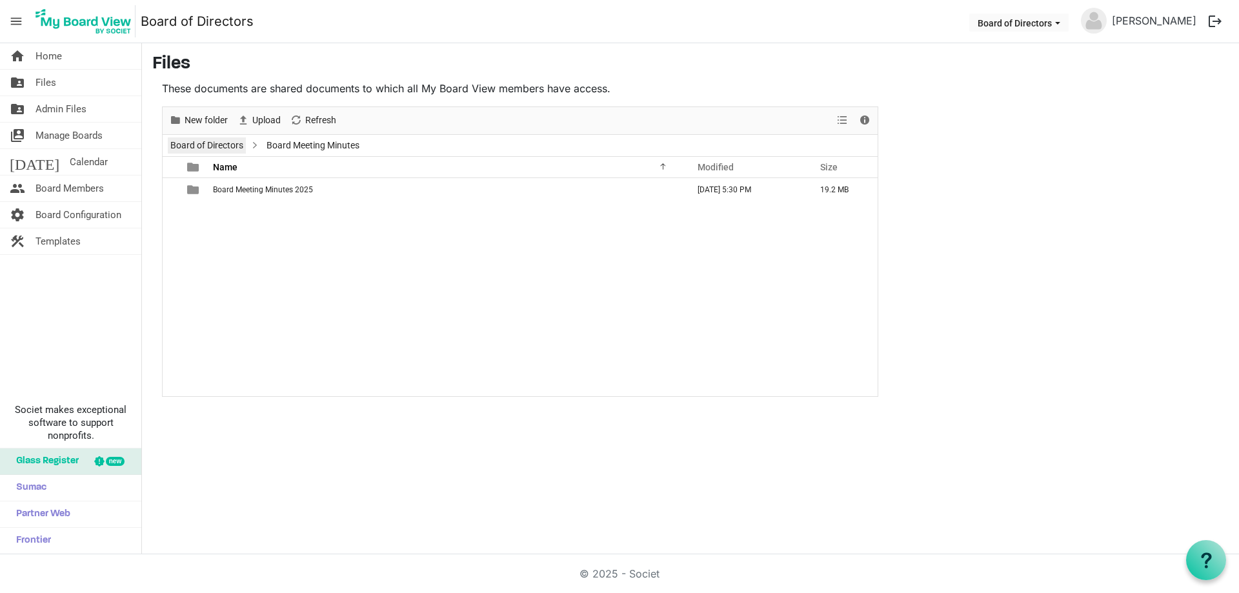
click at [230, 145] on link "Board of Directors" at bounding box center [207, 145] width 78 height 16
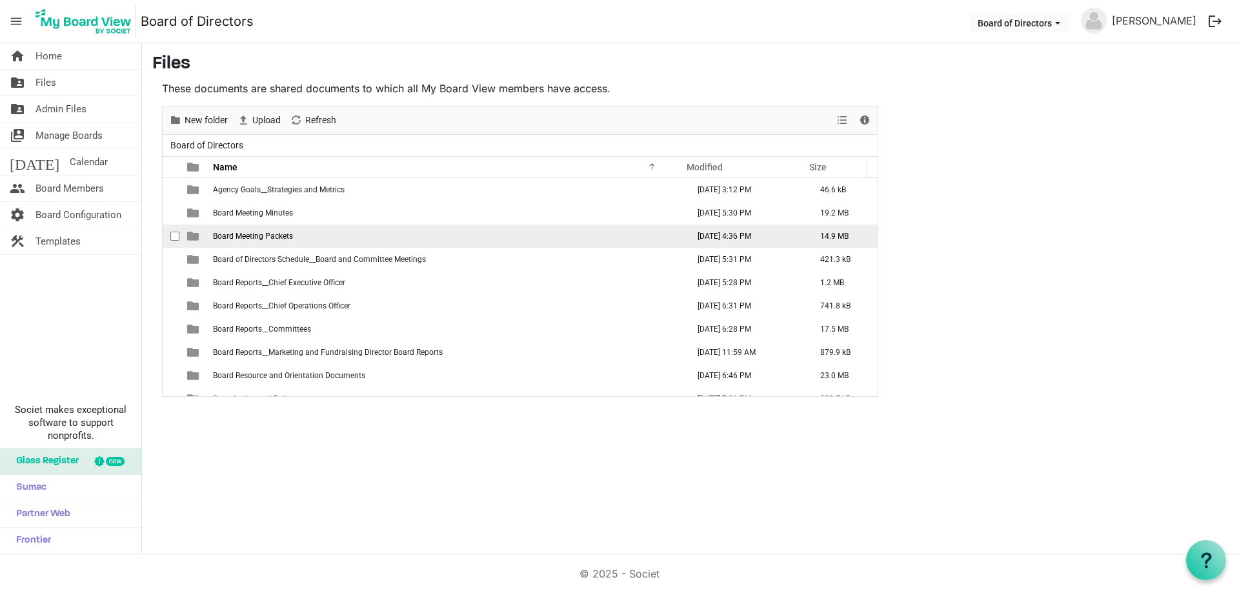
click at [277, 234] on span "Board Meeting Packets" at bounding box center [253, 236] width 80 height 9
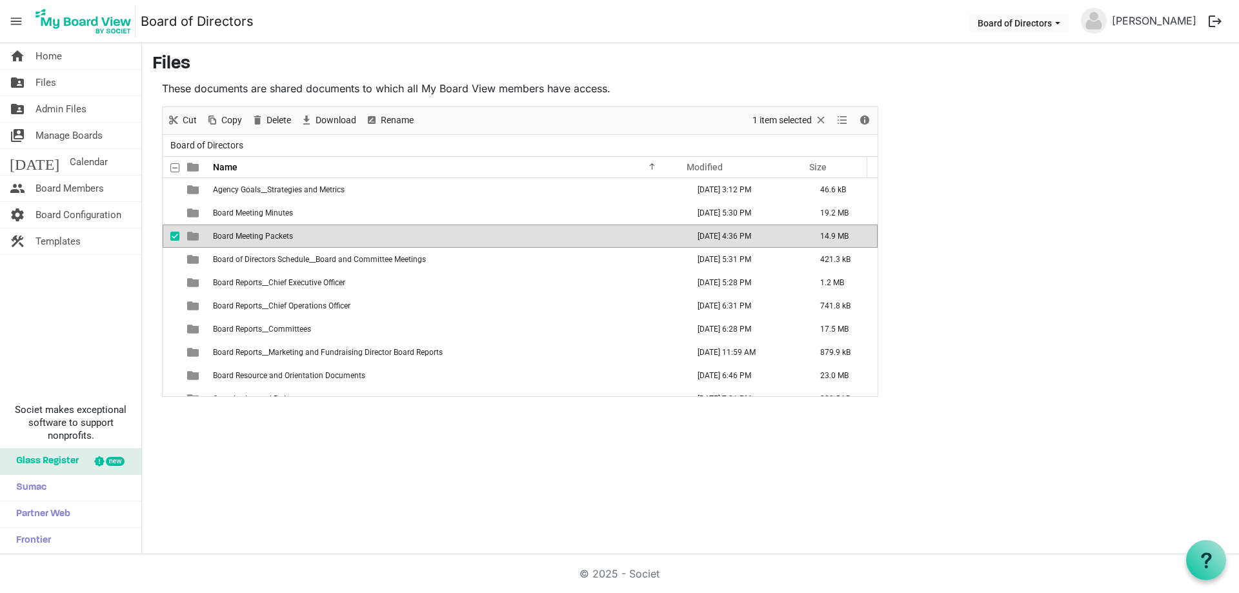
click at [277, 234] on span "Board Meeting Packets" at bounding box center [253, 236] width 80 height 9
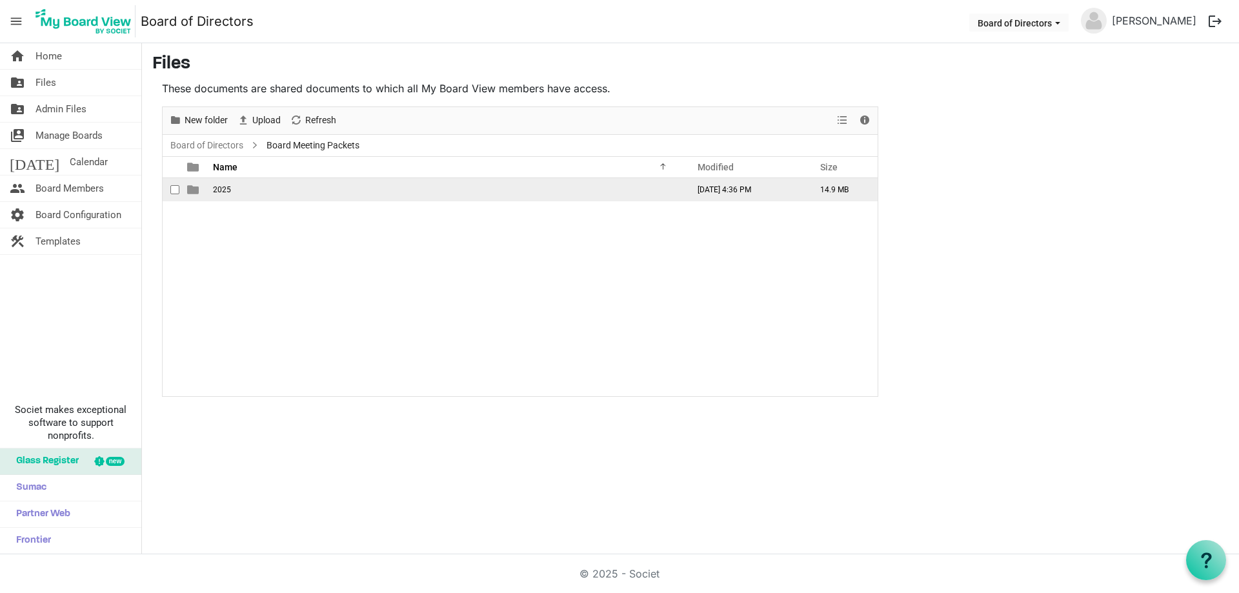
click at [232, 188] on td "2025" at bounding box center [446, 189] width 475 height 23
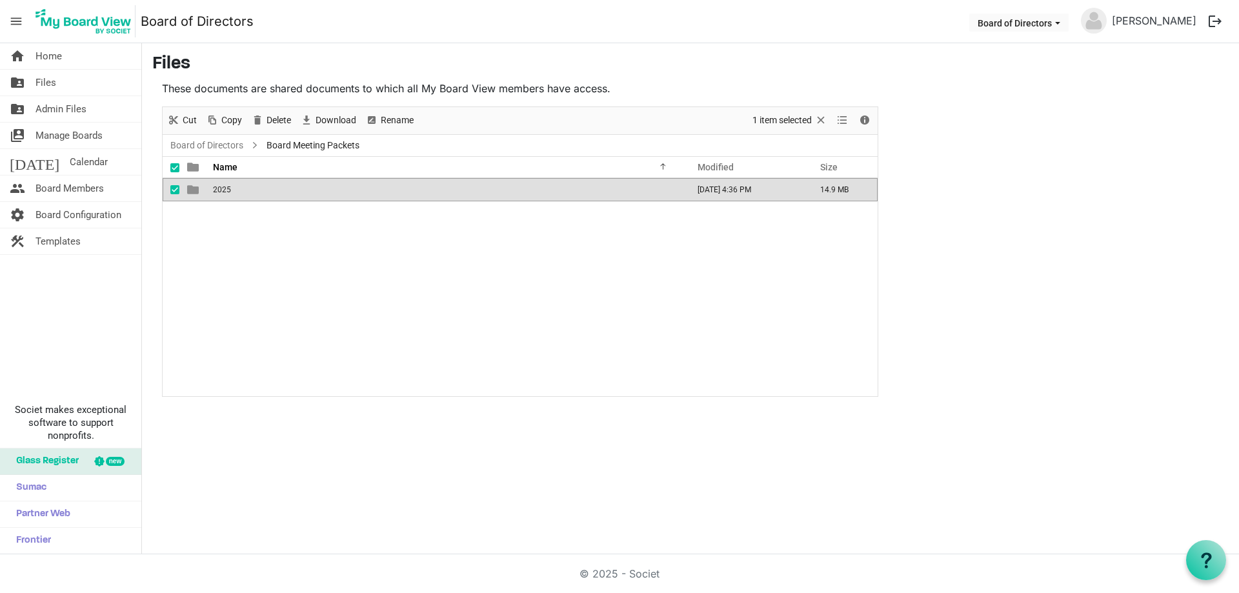
click at [232, 188] on td "2025" at bounding box center [446, 189] width 475 height 23
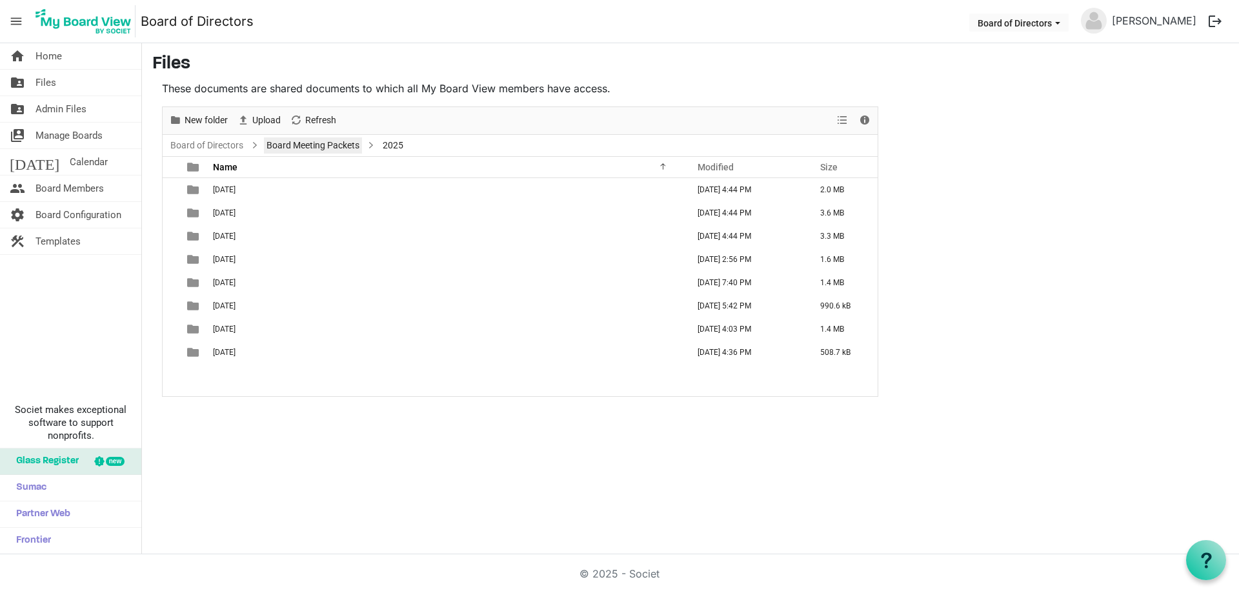
click at [325, 144] on link "Board Meeting Packets" at bounding box center [313, 145] width 98 height 16
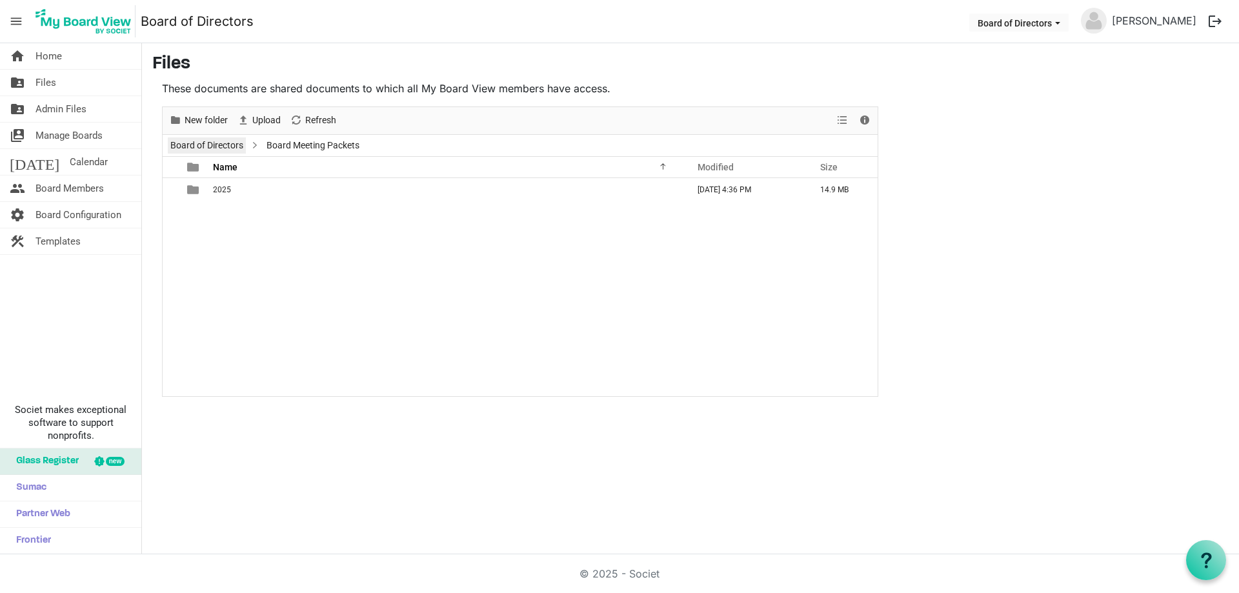
click at [220, 144] on link "Board of Directors" at bounding box center [207, 145] width 78 height 16
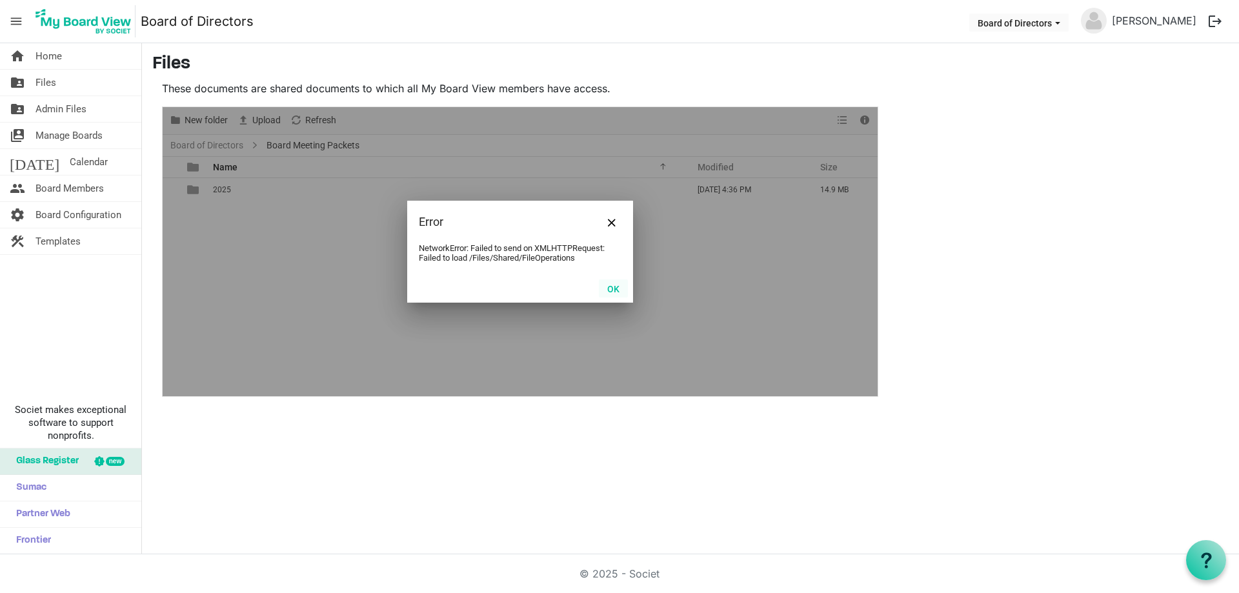
click at [620, 284] on button "OK" at bounding box center [613, 288] width 29 height 18
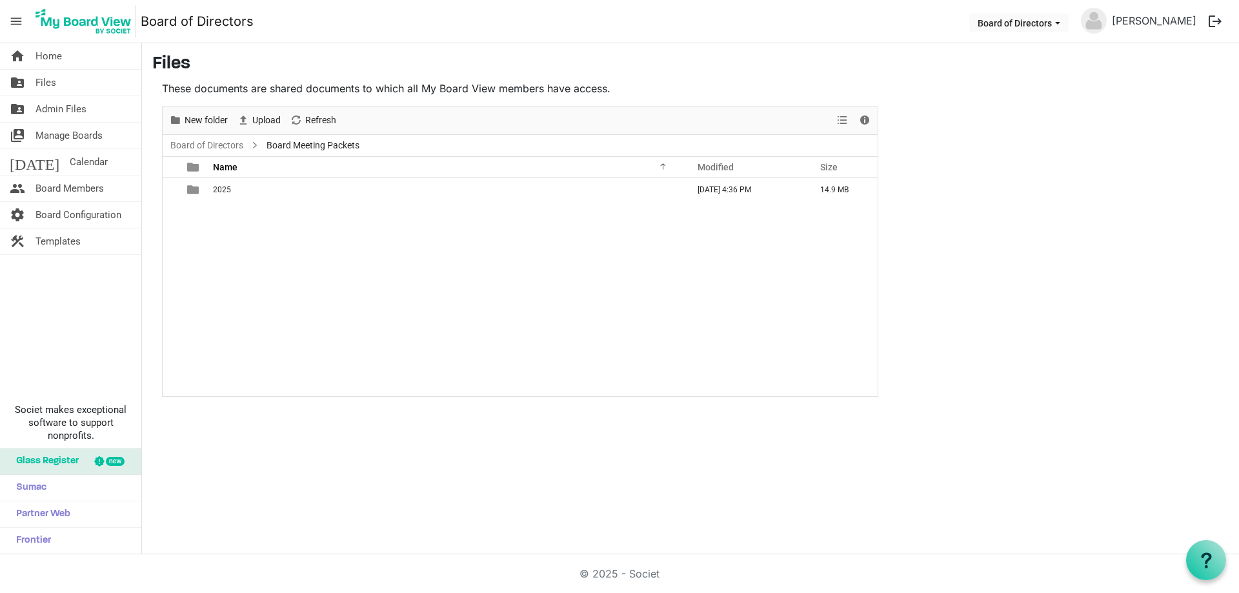
click at [306, 146] on span "Board Meeting Packets" at bounding box center [313, 145] width 98 height 16
click at [239, 140] on link "Board of Directors" at bounding box center [207, 145] width 78 height 16
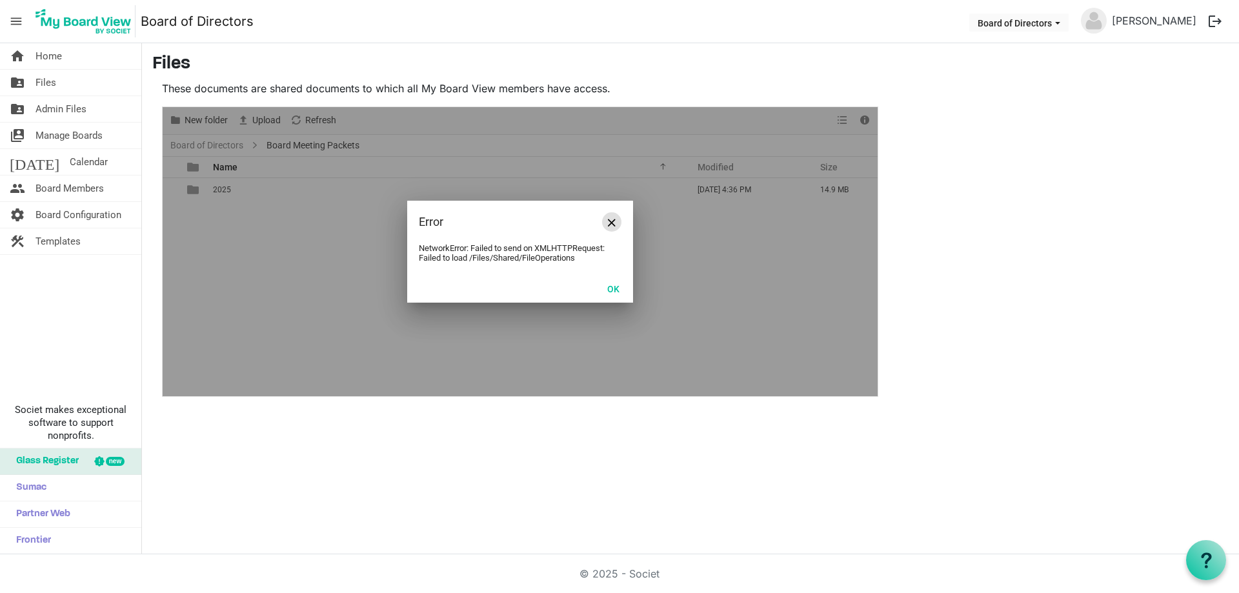
click at [611, 227] on button "Close" at bounding box center [611, 221] width 19 height 19
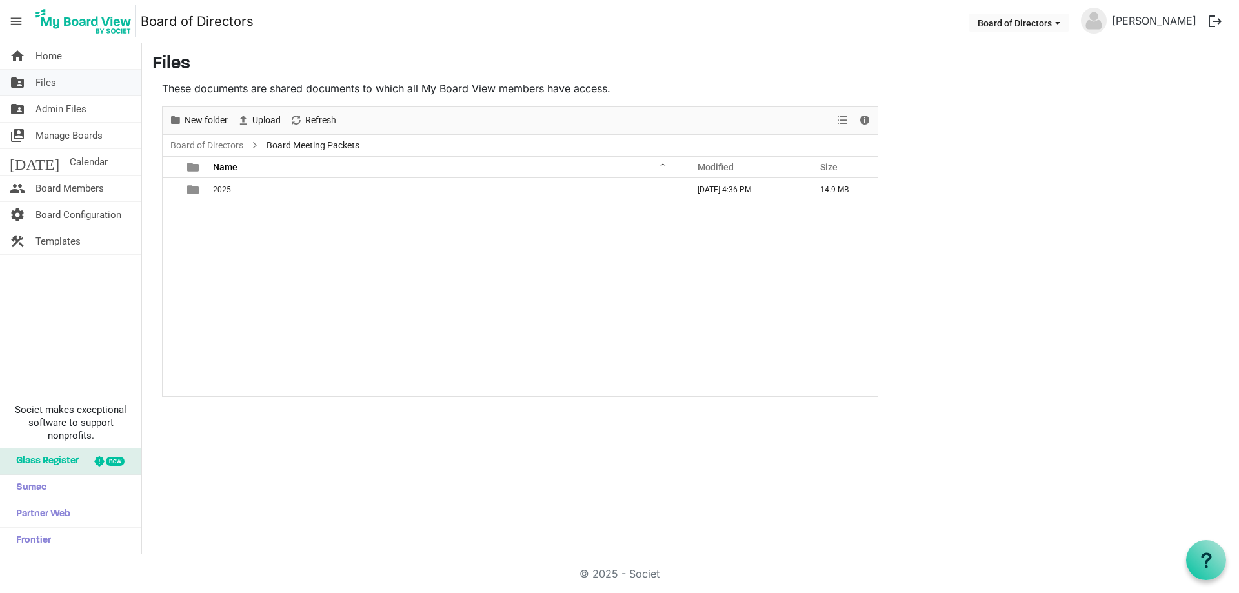
click at [41, 80] on span "Files" at bounding box center [45, 83] width 21 height 26
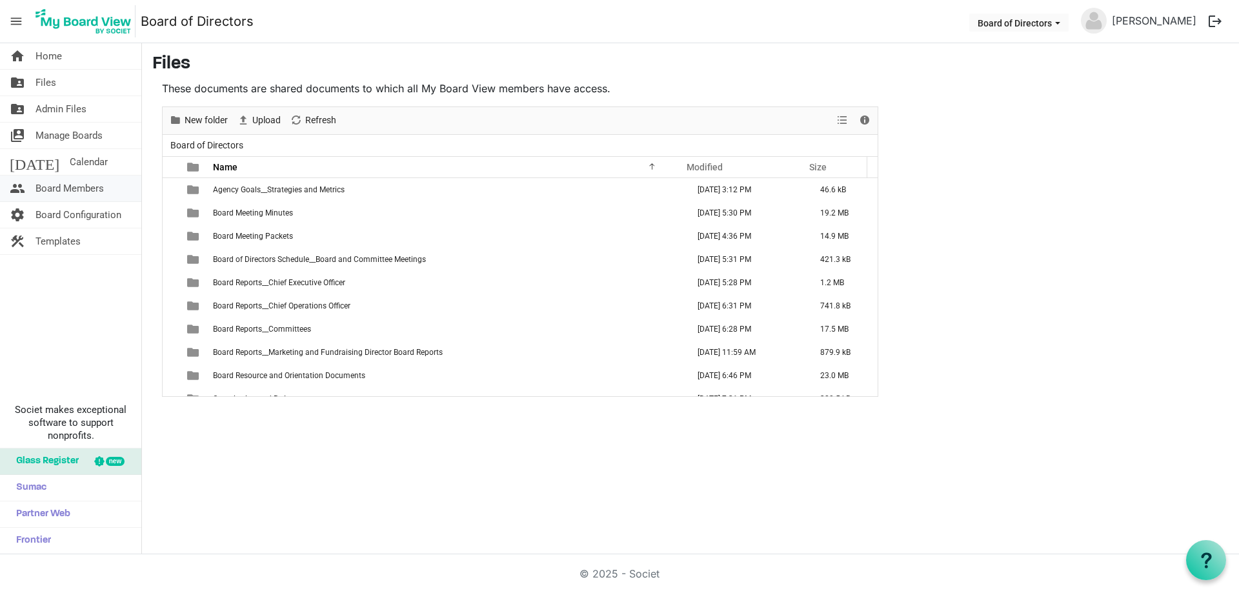
click at [89, 188] on span "Board Members" at bounding box center [69, 188] width 68 height 26
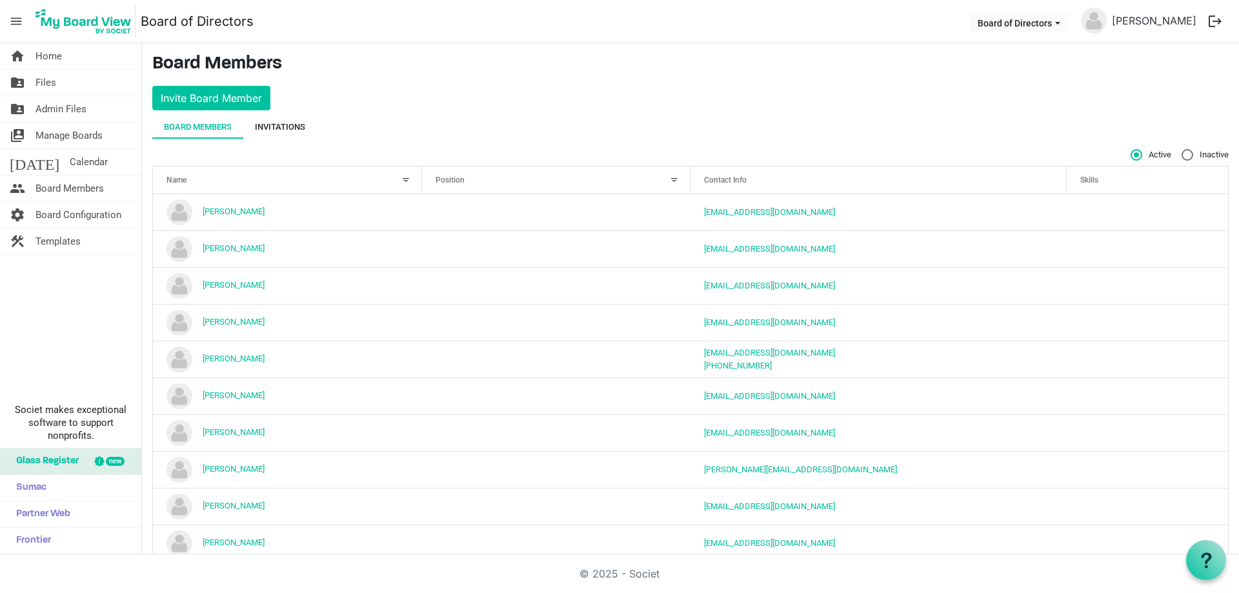
click at [286, 124] on div "Invitations" at bounding box center [280, 127] width 50 height 13
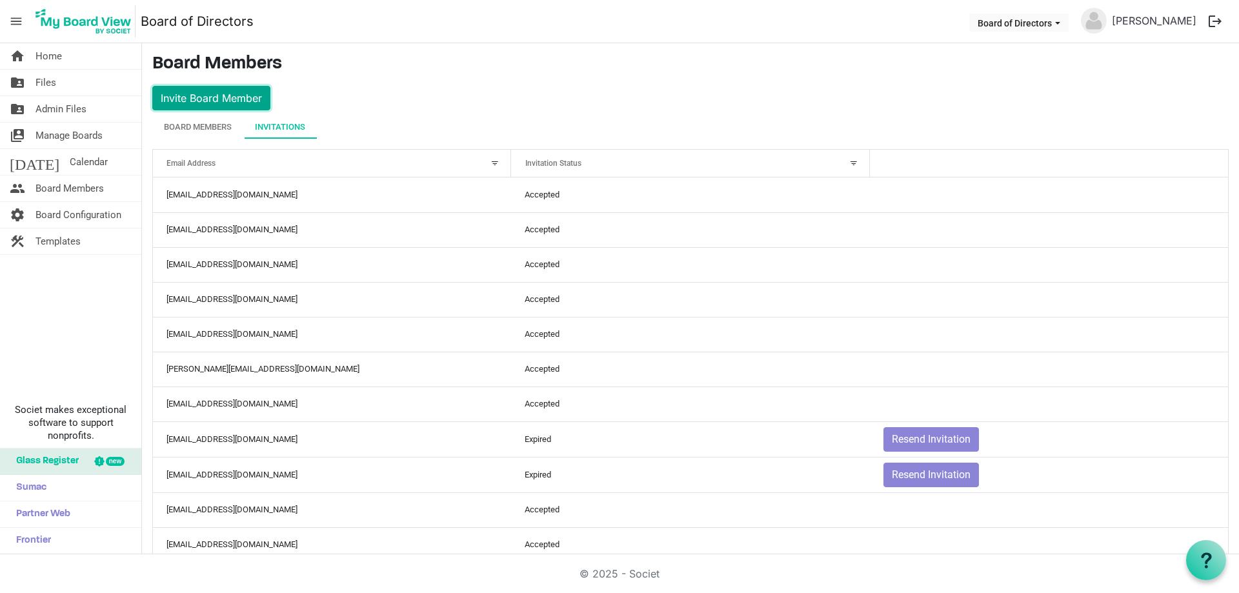
click at [205, 95] on button "Invite Board Member" at bounding box center [211, 98] width 118 height 25
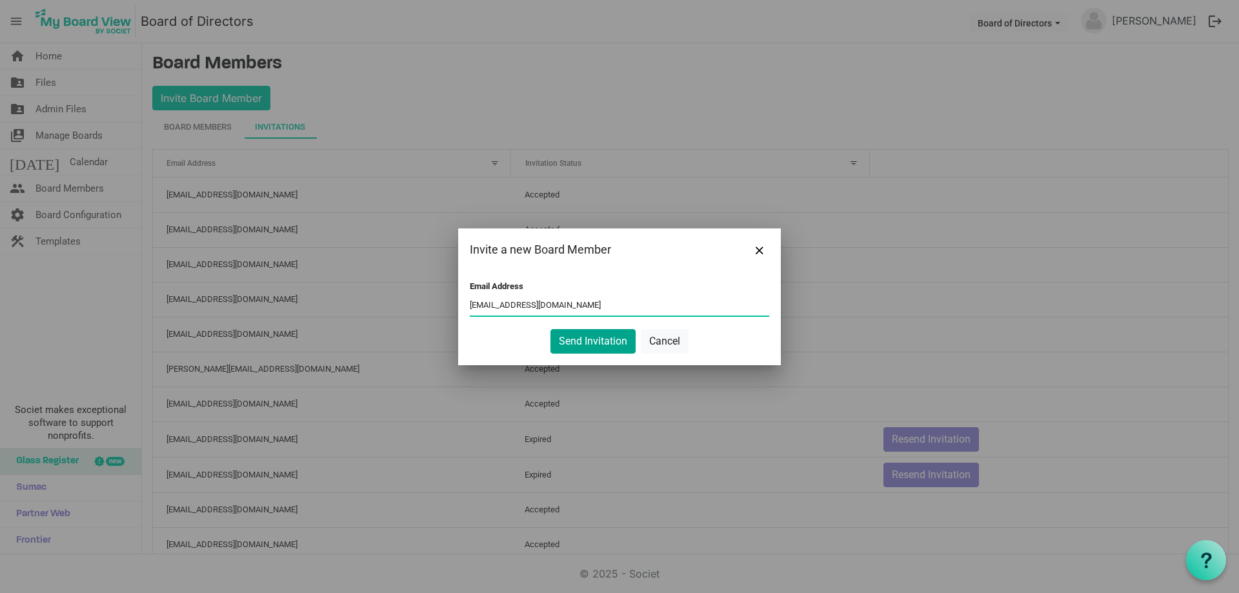
type input "[EMAIL_ADDRESS][DOMAIN_NAME]"
click at [599, 341] on button "Send Invitation" at bounding box center [592, 341] width 85 height 25
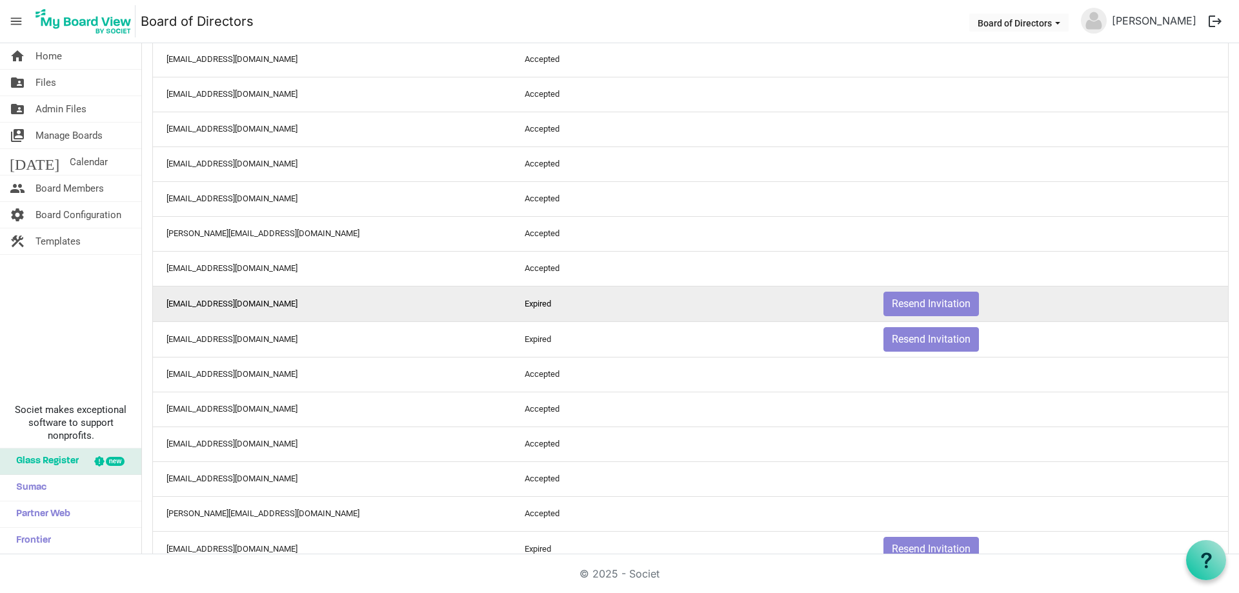
scroll to position [204, 0]
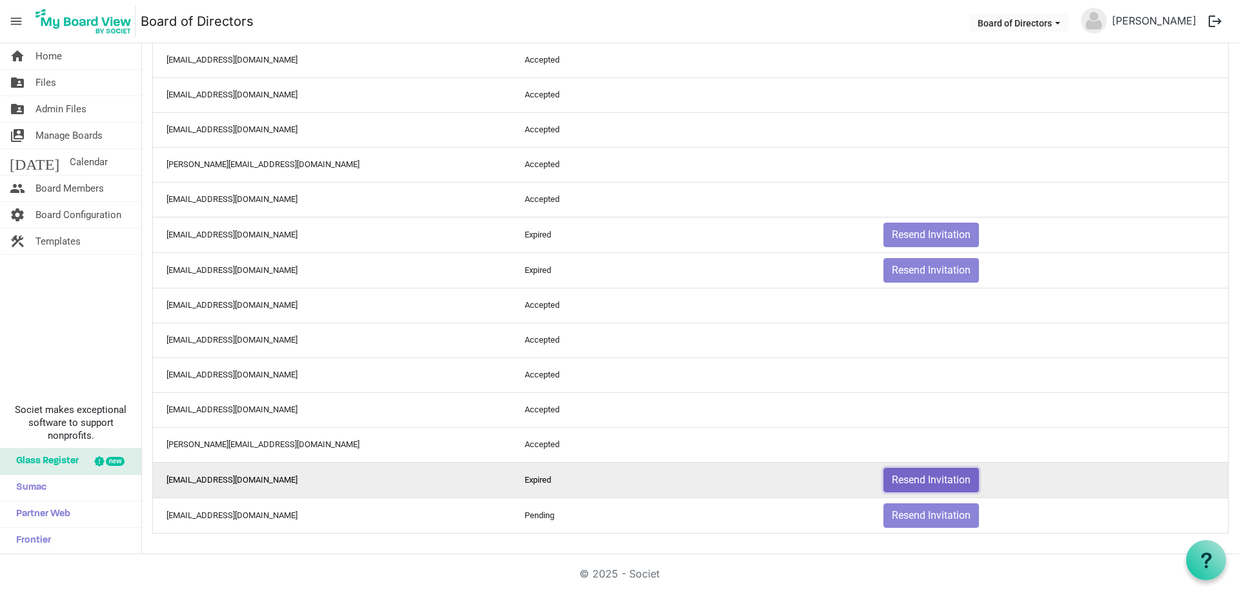
click at [913, 477] on button "Resend Invitation" at bounding box center [930, 480] width 95 height 25
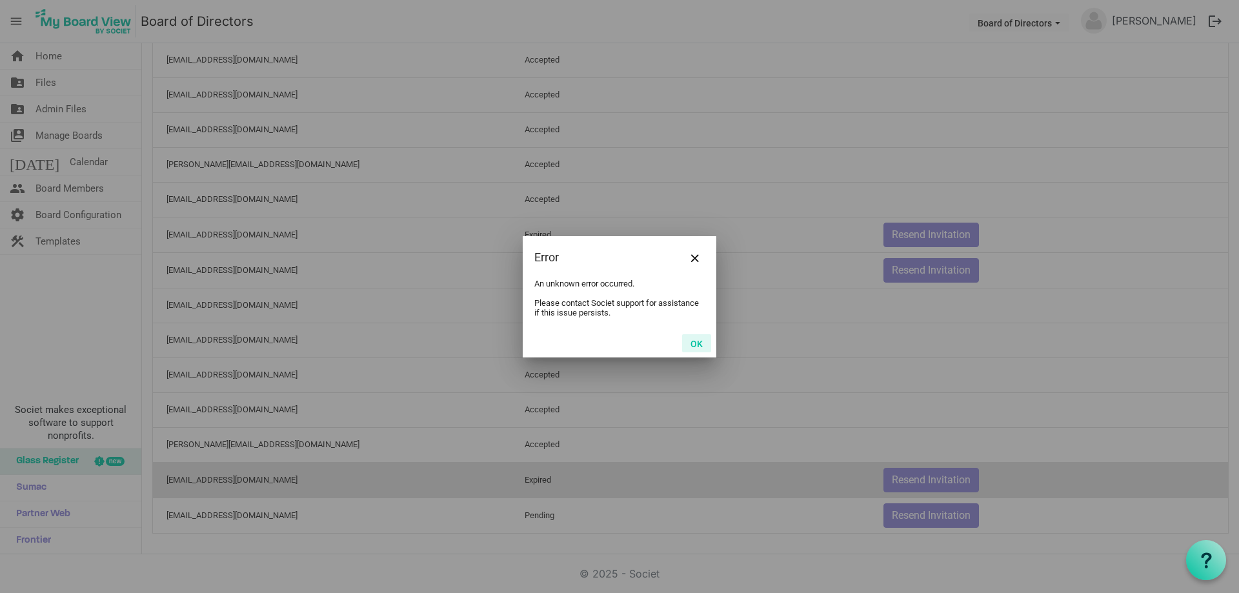
click at [700, 342] on button "OK" at bounding box center [696, 343] width 29 height 18
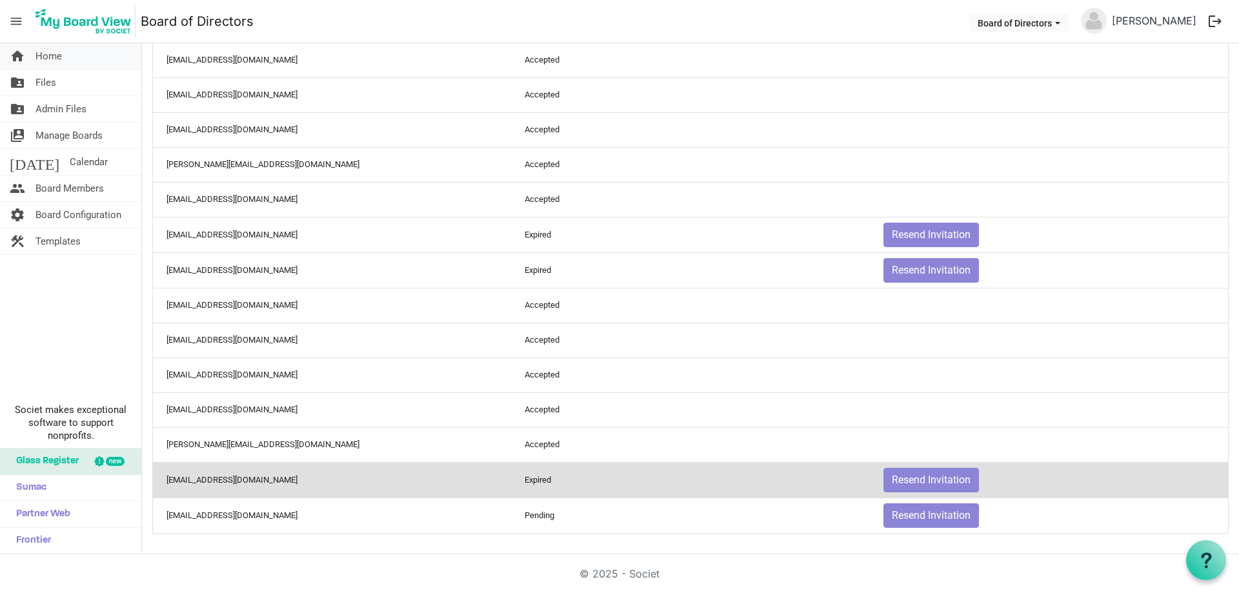
click at [40, 55] on span "Home" at bounding box center [48, 56] width 26 height 26
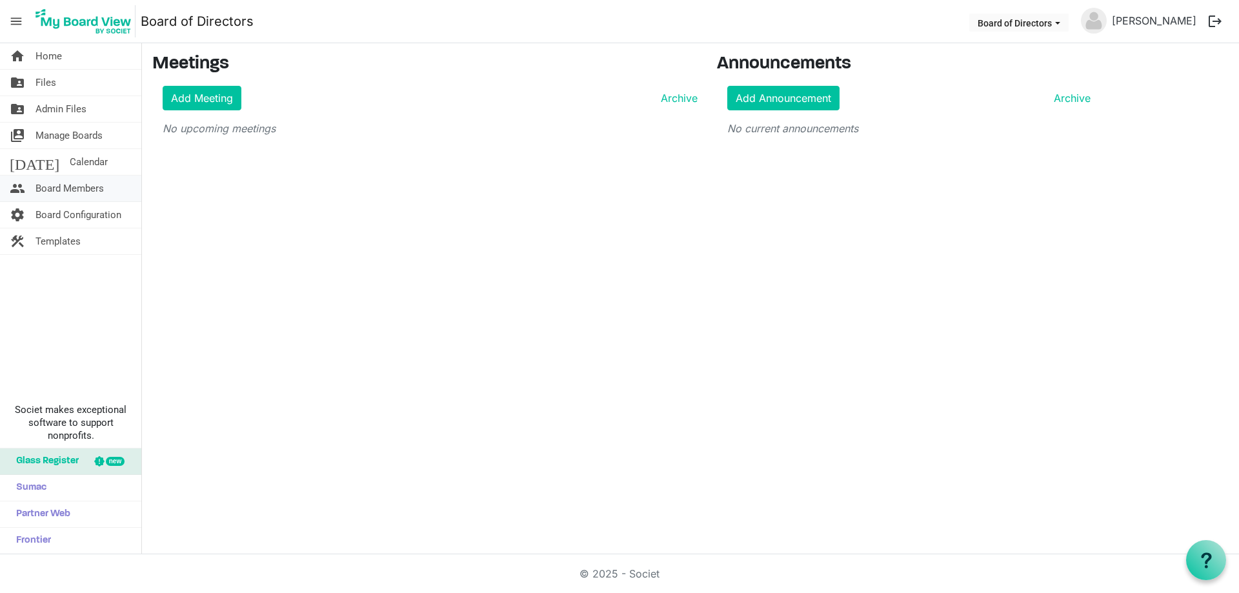
click at [62, 188] on span "Board Members" at bounding box center [69, 188] width 68 height 26
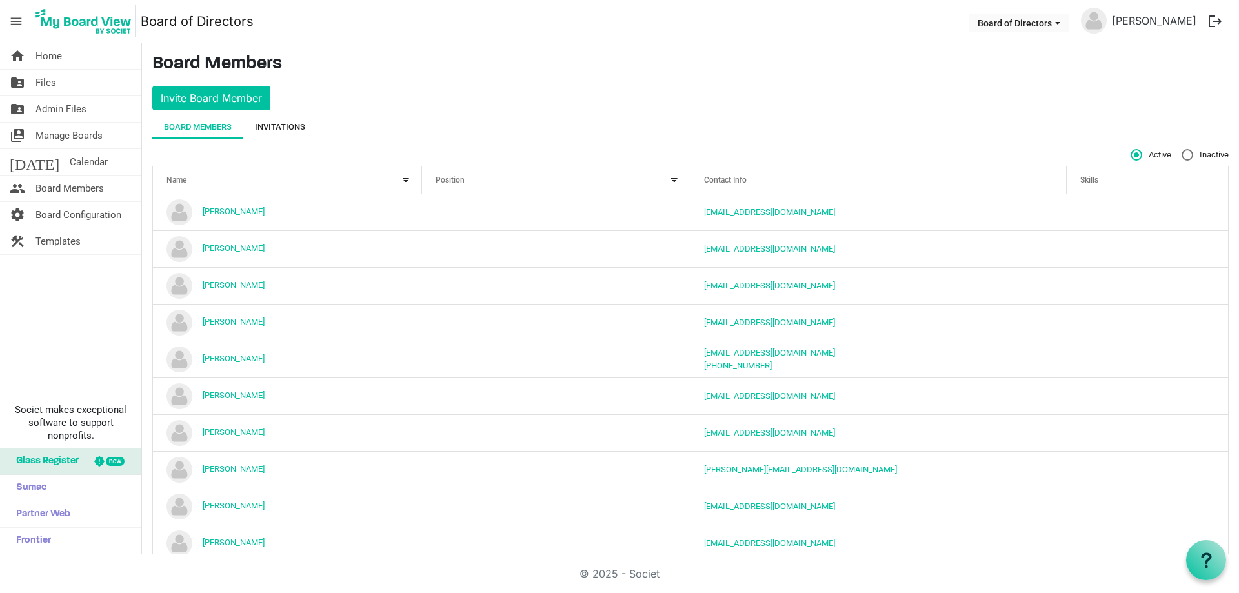
click at [290, 129] on div "Invitations" at bounding box center [280, 127] width 50 height 13
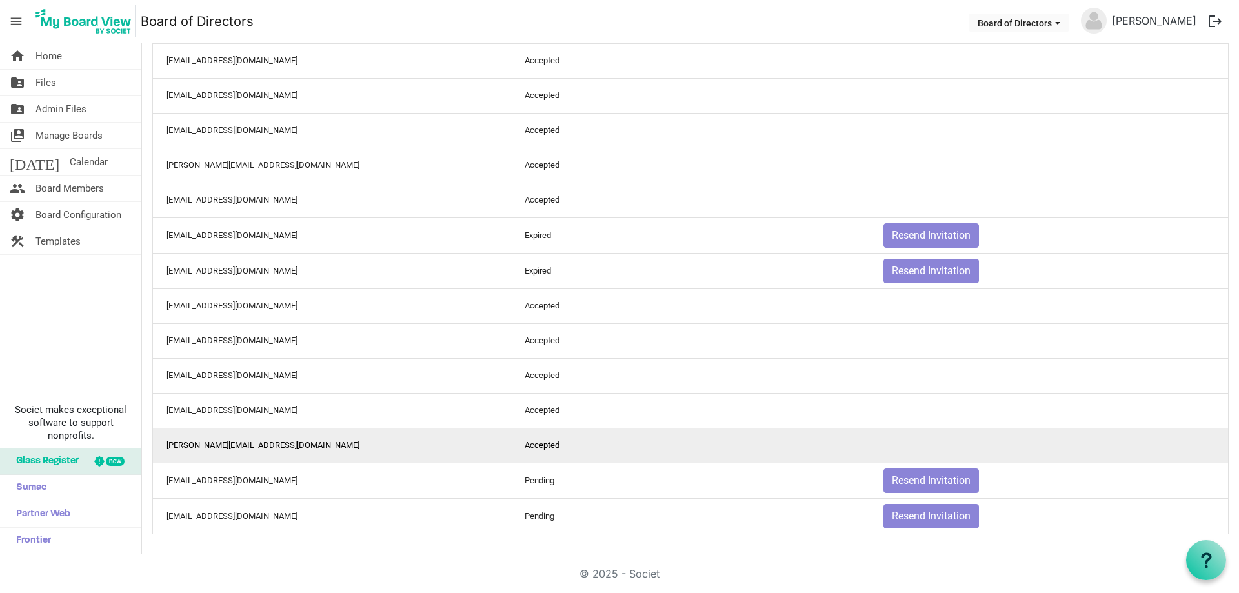
scroll to position [204, 0]
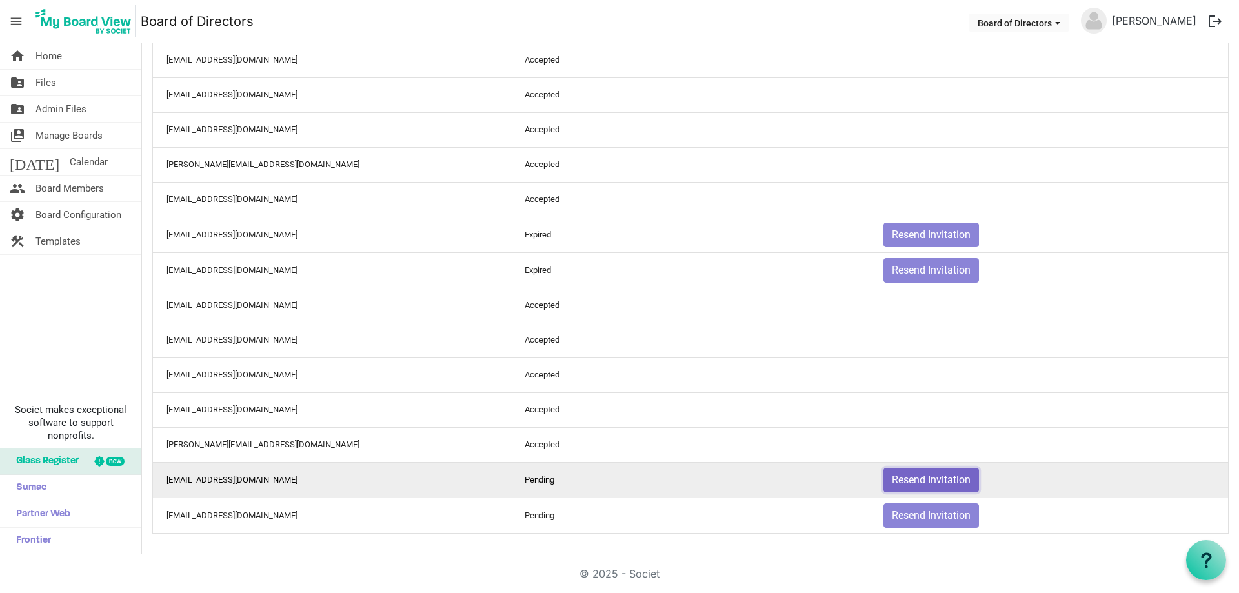
click at [919, 478] on button "Resend Invitation" at bounding box center [930, 480] width 95 height 25
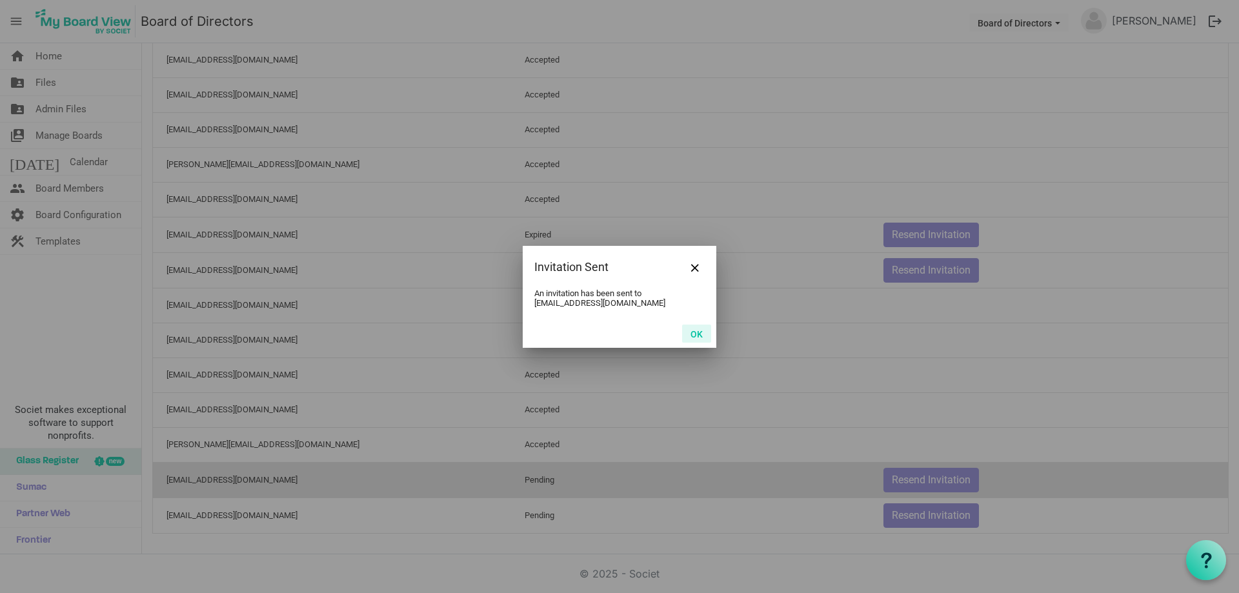
click at [695, 332] on button "OK" at bounding box center [696, 333] width 29 height 18
